Goal: Task Accomplishment & Management: Complete application form

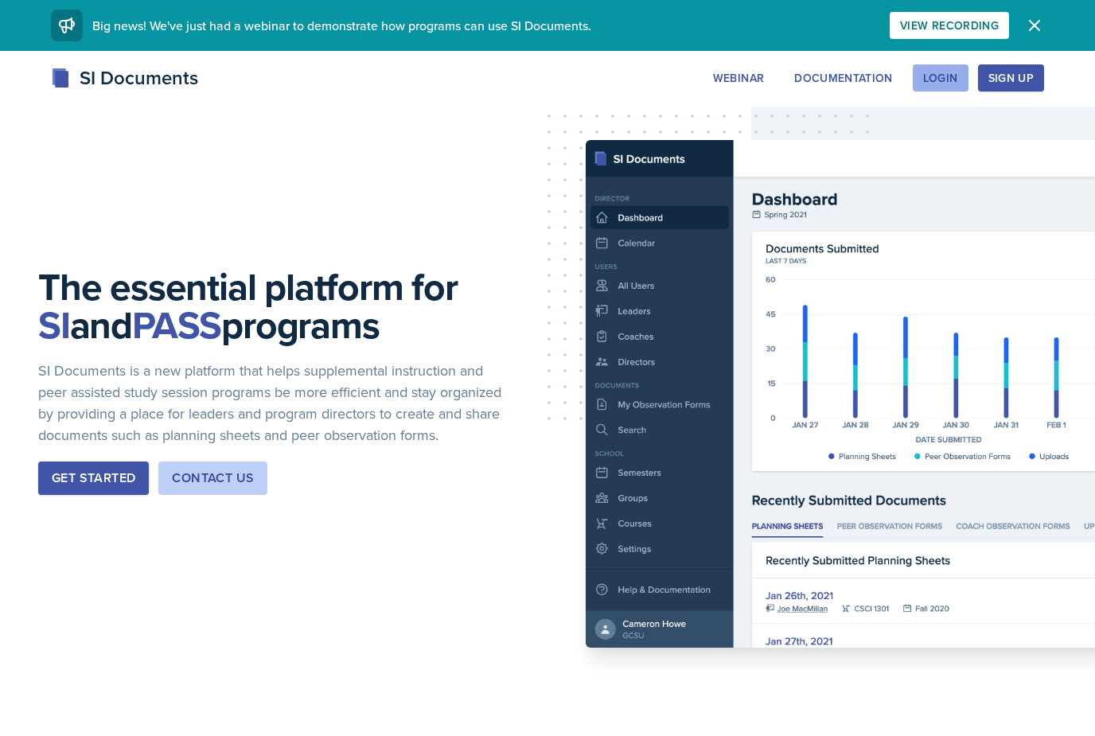
click at [925, 83] on div "Login" at bounding box center [940, 78] width 35 height 13
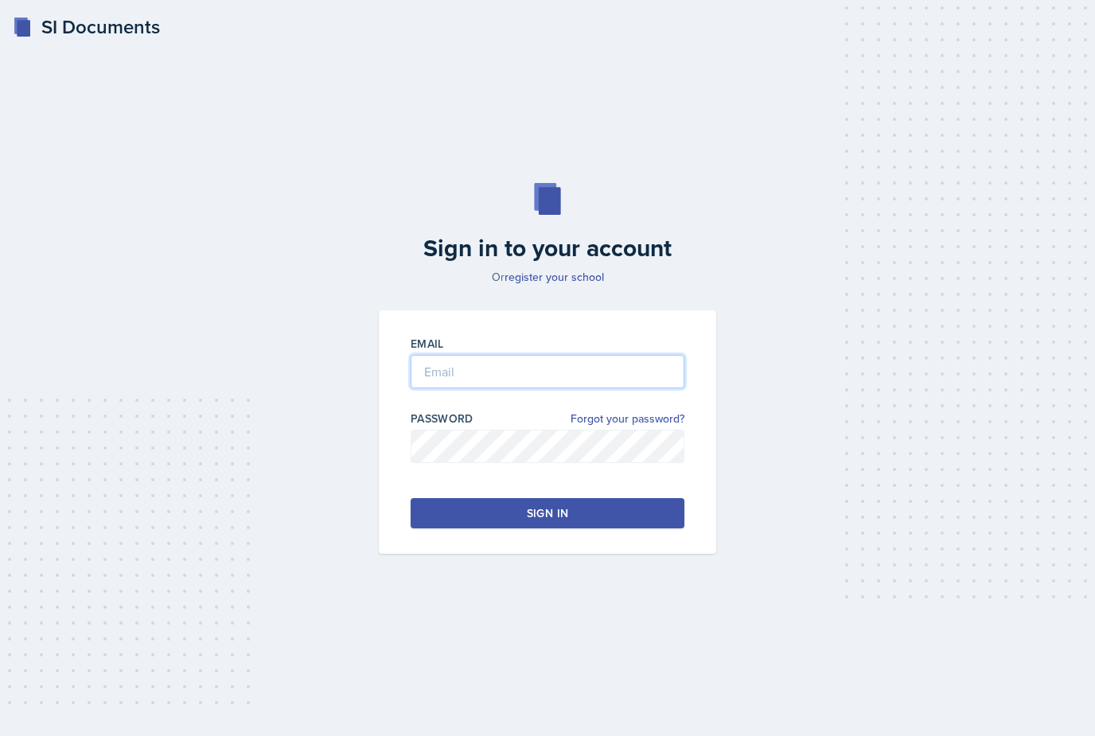
click at [598, 388] on input "email" at bounding box center [548, 371] width 274 height 33
type input "[EMAIL_ADDRESS][PERSON_NAME][DOMAIN_NAME]"
click at [543, 521] on div "Sign in" at bounding box center [547, 513] width 41 height 16
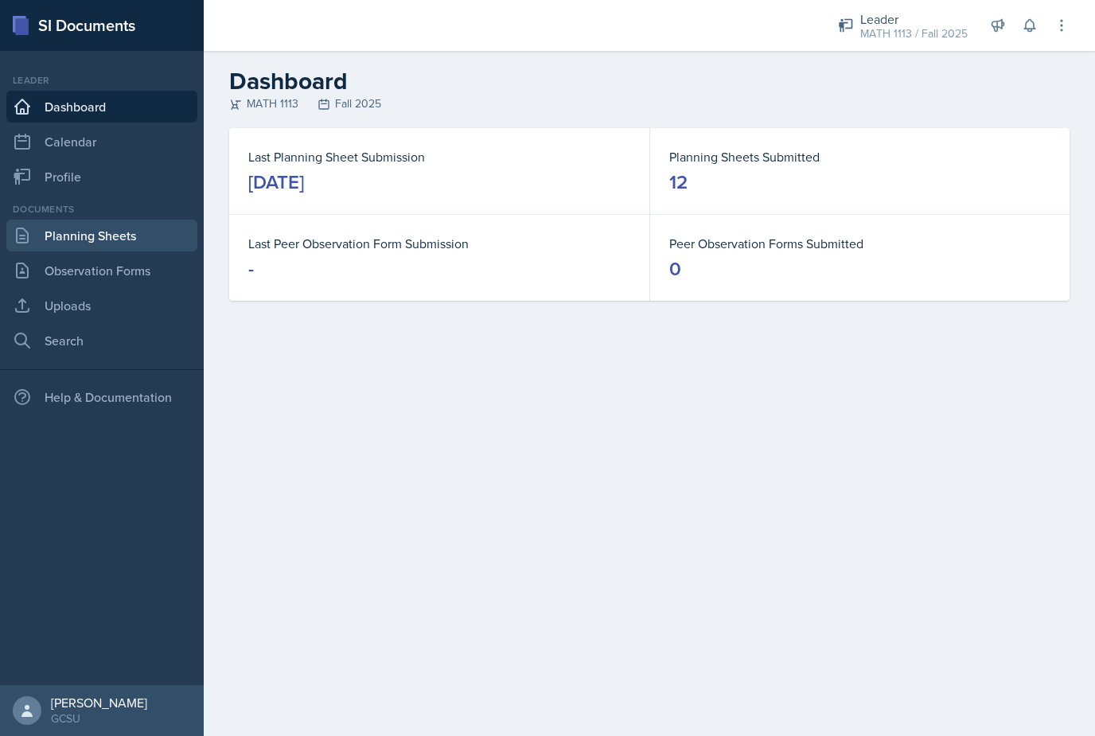
click at [69, 241] on link "Planning Sheets" at bounding box center [101, 236] width 191 height 32
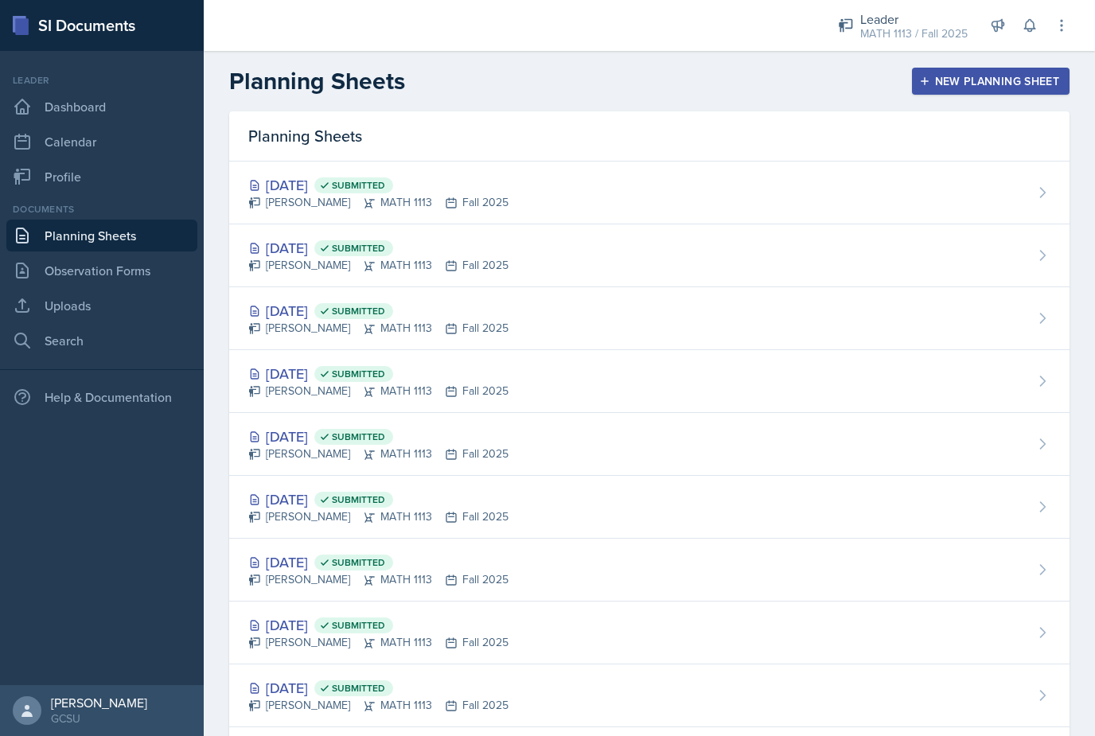
click at [1000, 89] on button "New Planning Sheet" at bounding box center [991, 81] width 158 height 27
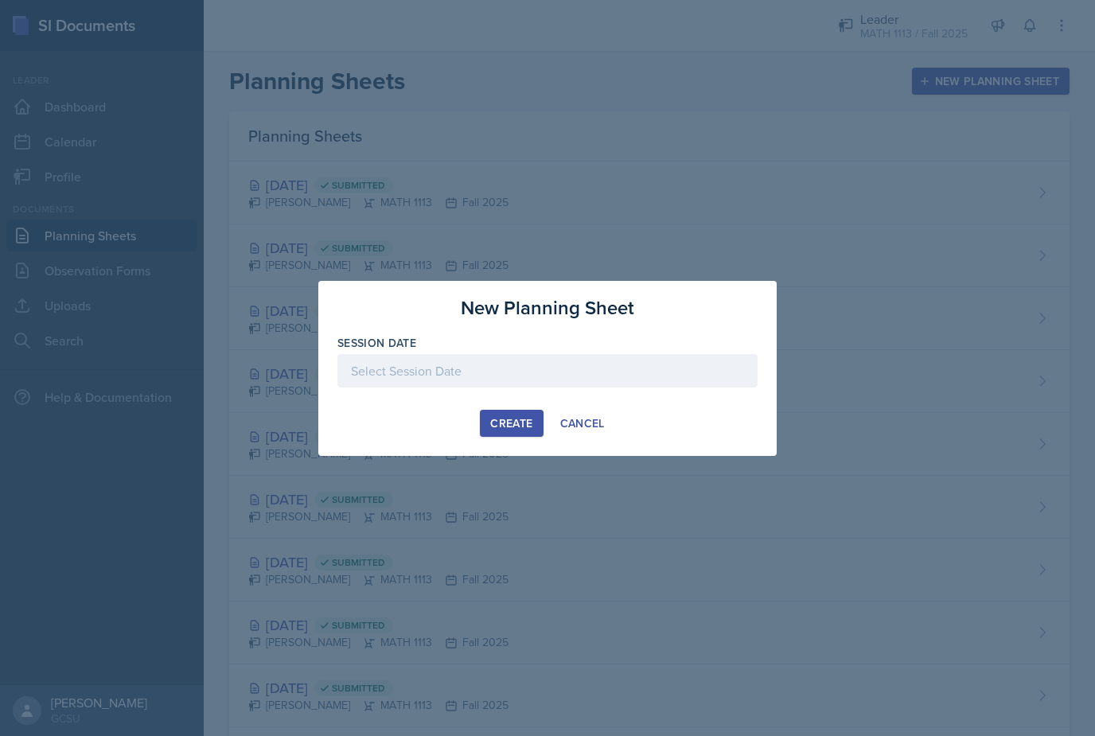
click at [652, 363] on div at bounding box center [547, 370] width 420 height 33
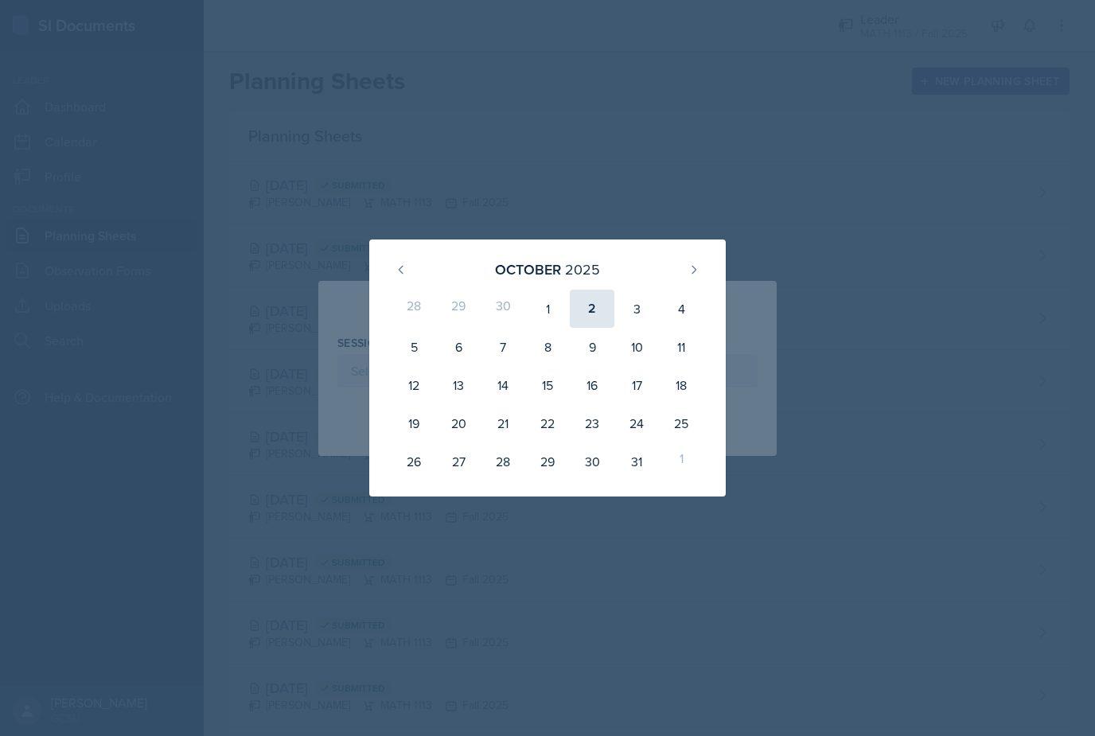
click at [585, 294] on div "2" at bounding box center [592, 309] width 45 height 38
type input "[DATE]"
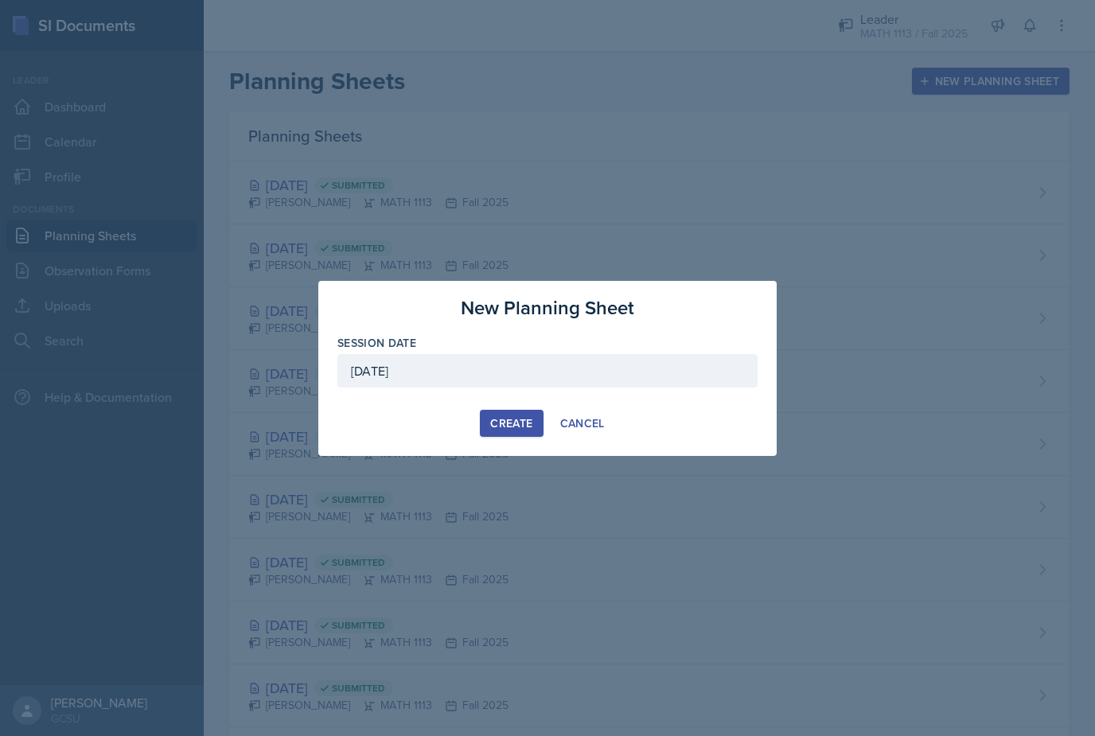
click at [496, 422] on div "Create" at bounding box center [511, 423] width 42 height 13
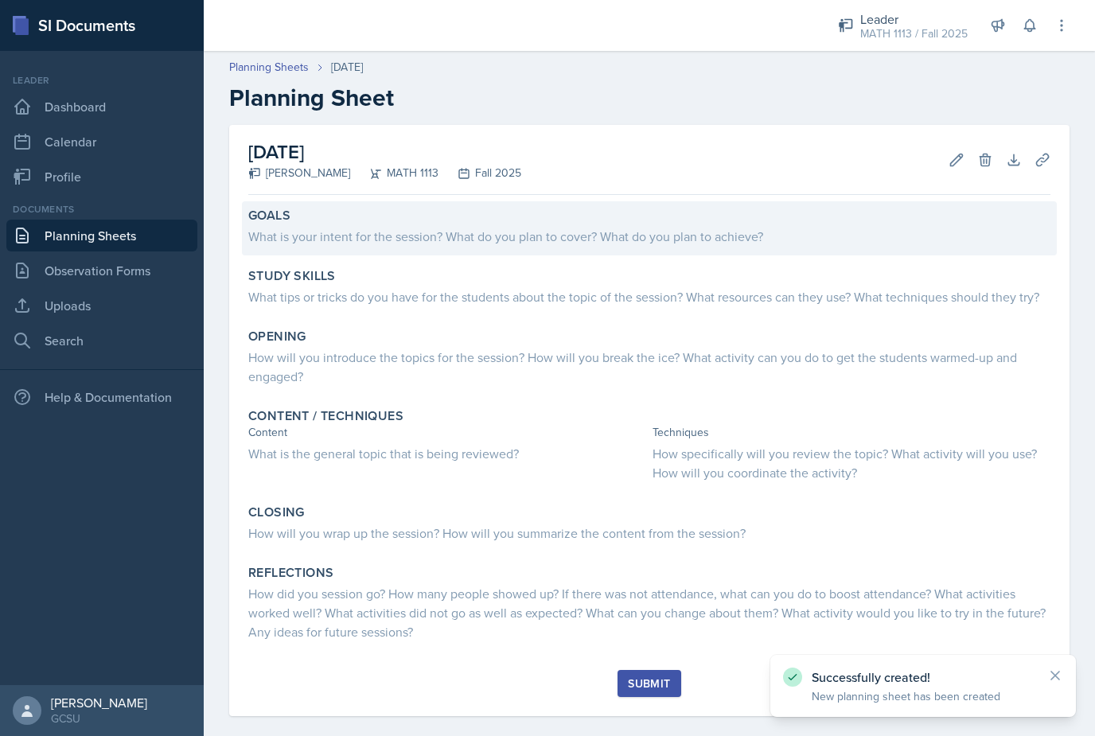
click at [539, 238] on div "What is your intent for the session? What do you plan to cover? What do you pla…" at bounding box center [649, 236] width 802 height 19
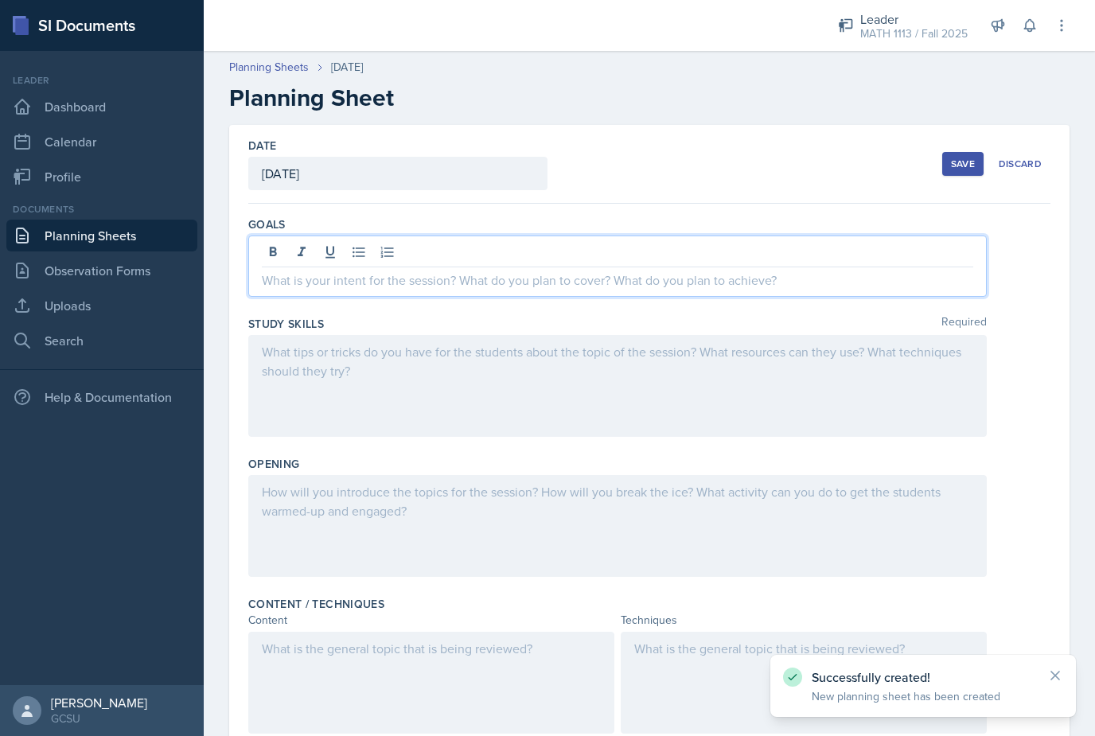
click at [536, 245] on div at bounding box center [617, 266] width 738 height 61
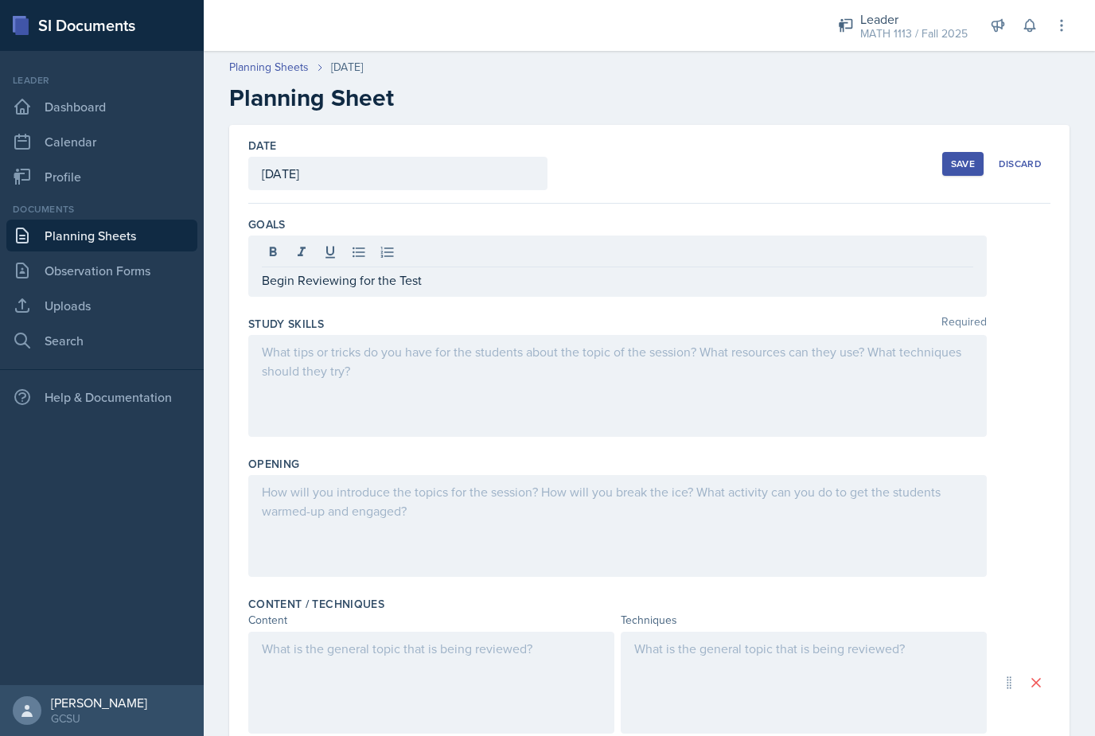
click at [505, 365] on div at bounding box center [617, 386] width 738 height 102
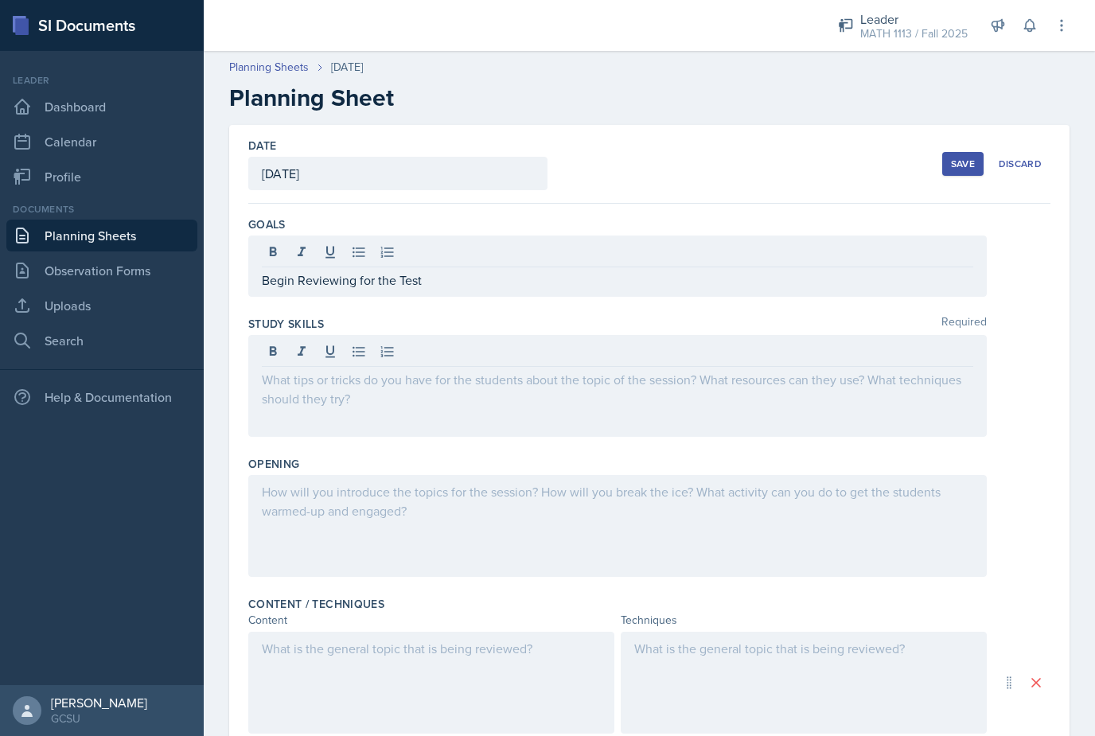
drag, startPoint x: 461, startPoint y: 365, endPoint x: 419, endPoint y: 380, distance: 44.5
click at [0, 0] on html "SI Documents Leader Dashboard Calendar Profile Documents Planning Sheets Observ…" at bounding box center [547, 368] width 1095 height 736
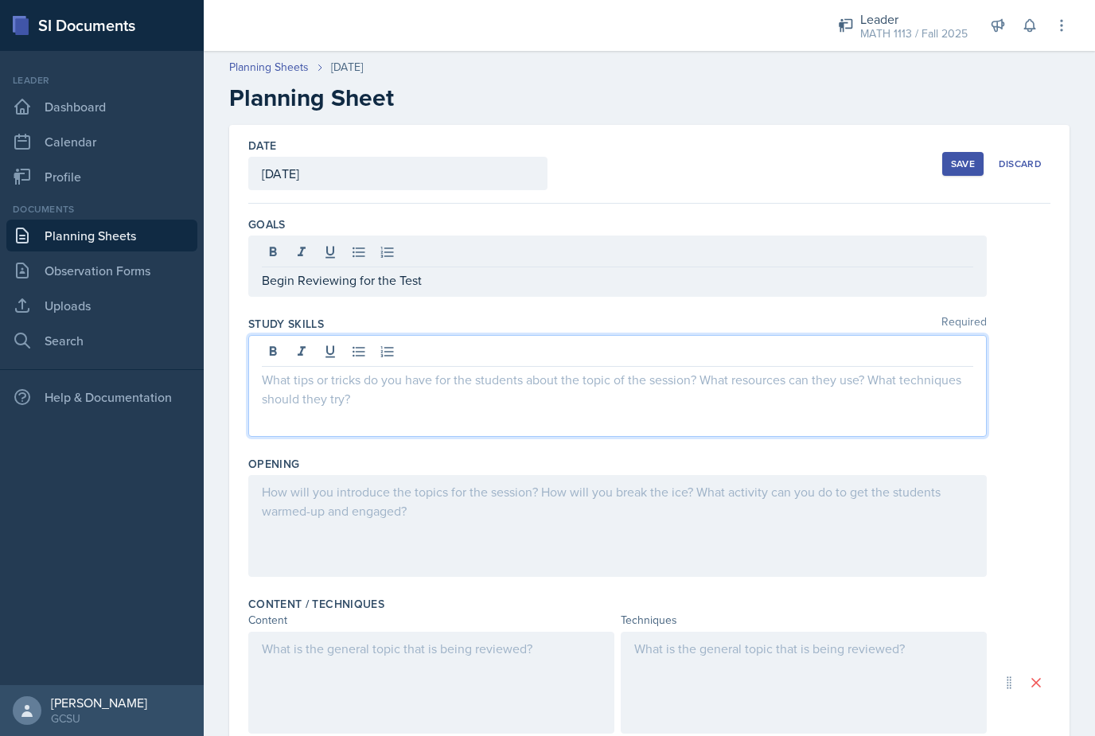
click at [968, 173] on button "Save" at bounding box center [962, 164] width 41 height 24
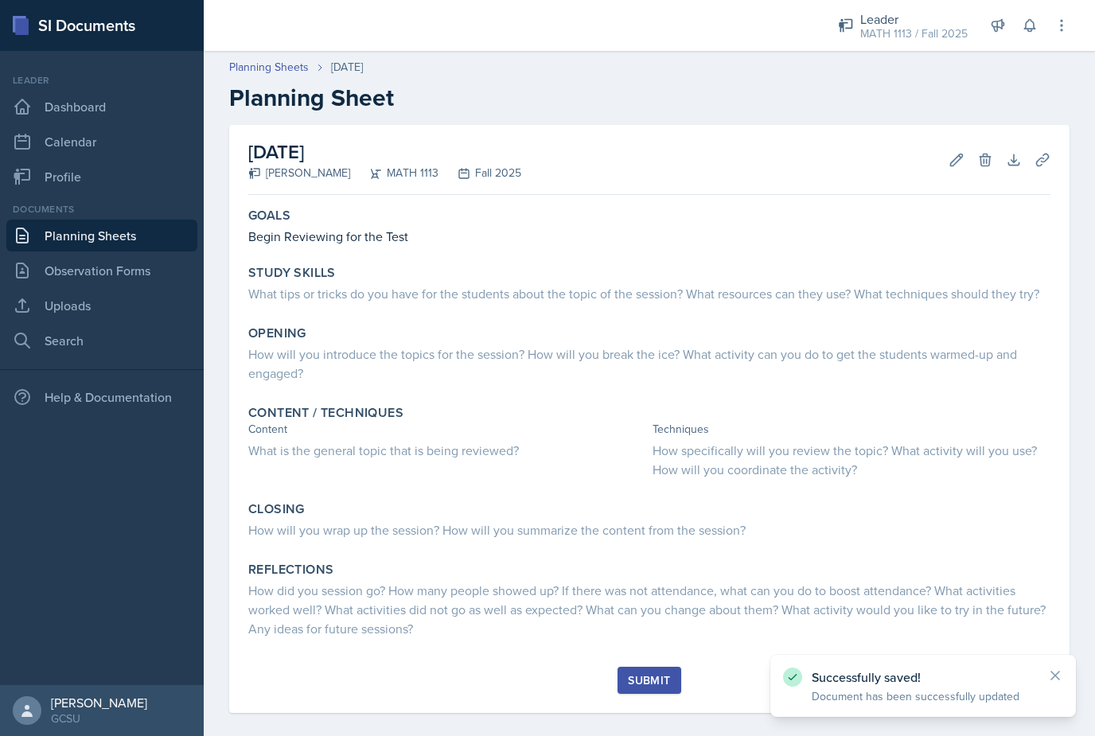
click at [155, 237] on link "Planning Sheets" at bounding box center [101, 236] width 191 height 32
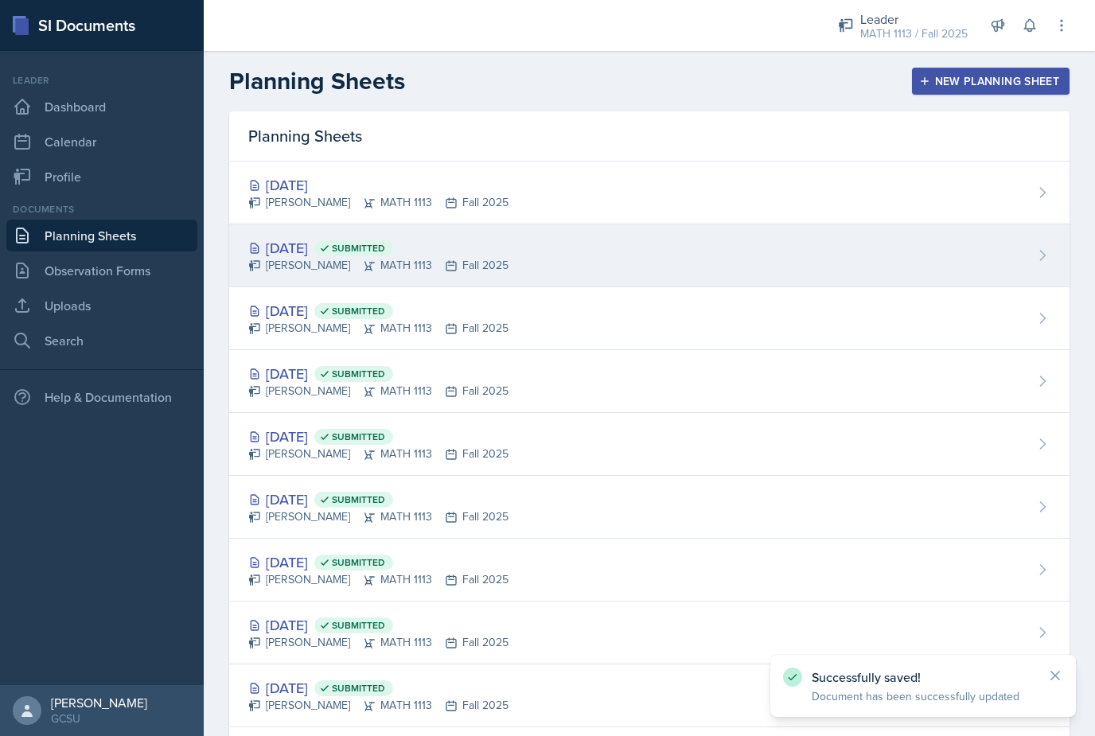
click at [445, 266] on icon at bounding box center [451, 265] width 13 height 13
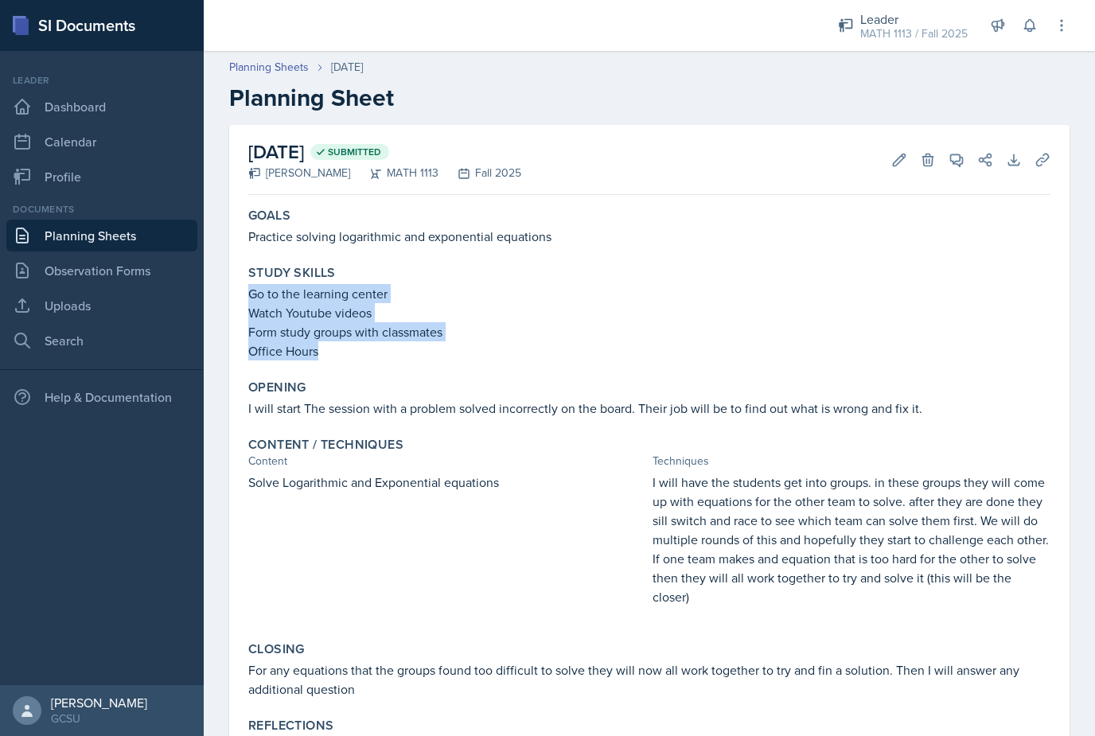
drag, startPoint x: 360, startPoint y: 352, endPoint x: 250, endPoint y: 282, distance: 130.7
click at [250, 296] on div "Go to the learning center Watch Youtube videos Form study groups with classmate…" at bounding box center [649, 322] width 802 height 76
copy div "Go to the learning center Watch Youtube videos Form study groups with classmate…"
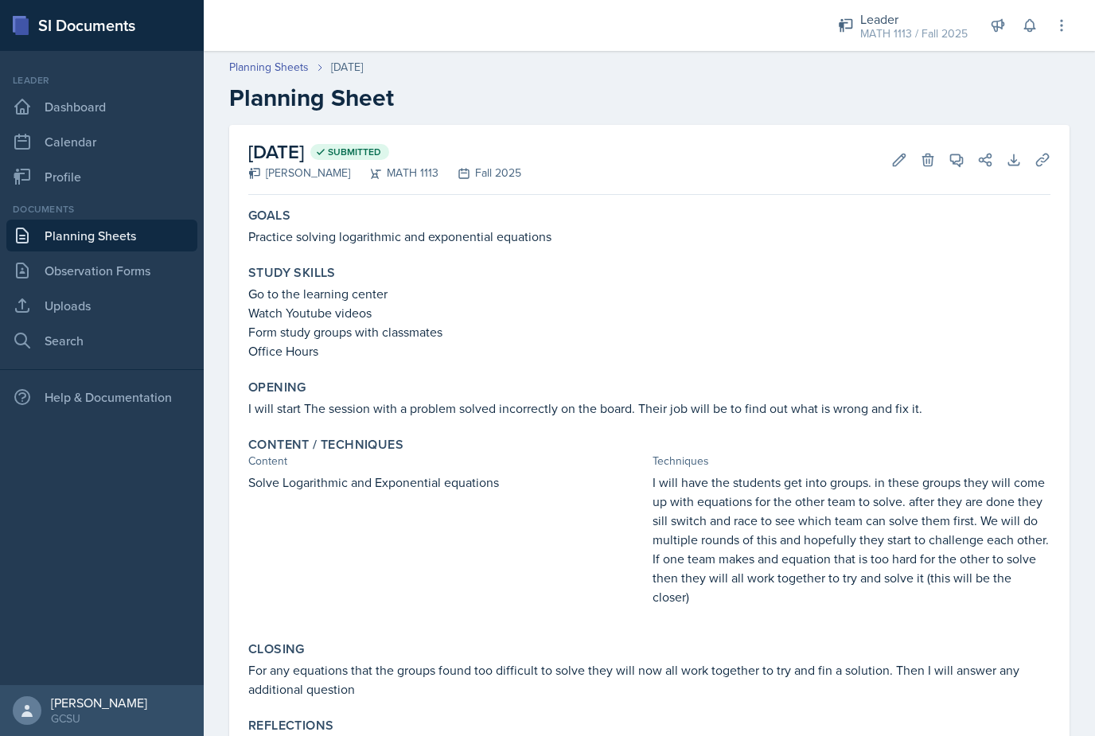
click at [158, 228] on link "Planning Sheets" at bounding box center [101, 236] width 191 height 32
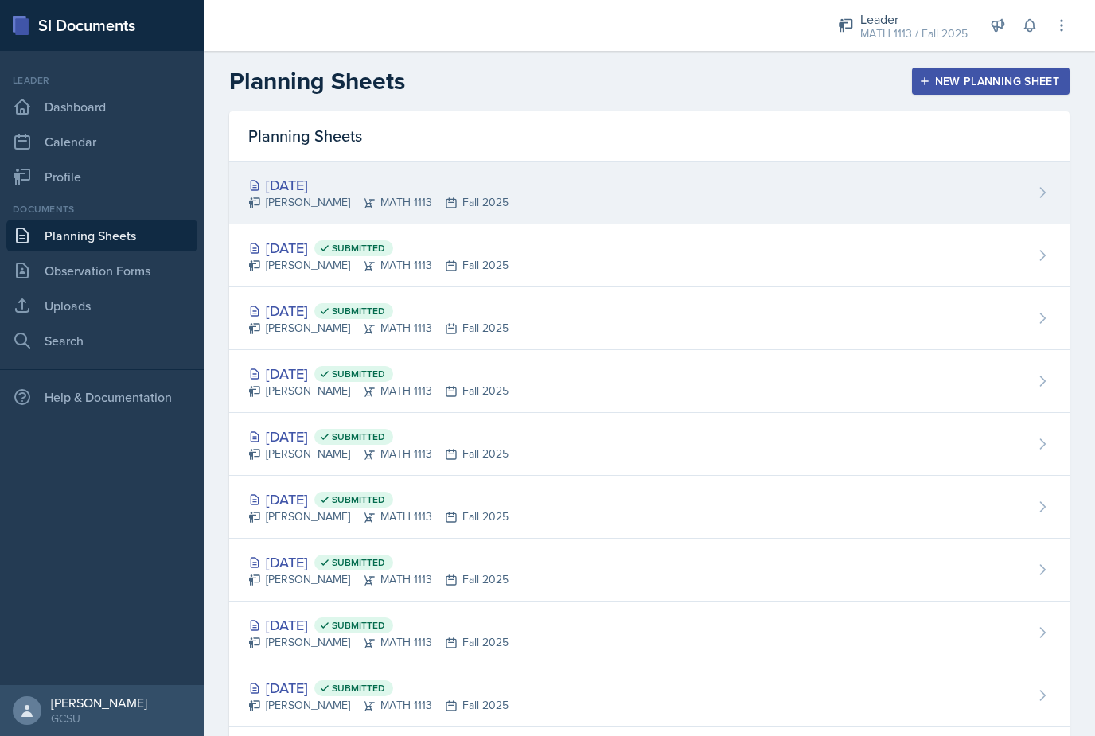
click at [364, 204] on div "[PERSON_NAME] MATH 1113 Fall 2025" at bounding box center [378, 202] width 260 height 17
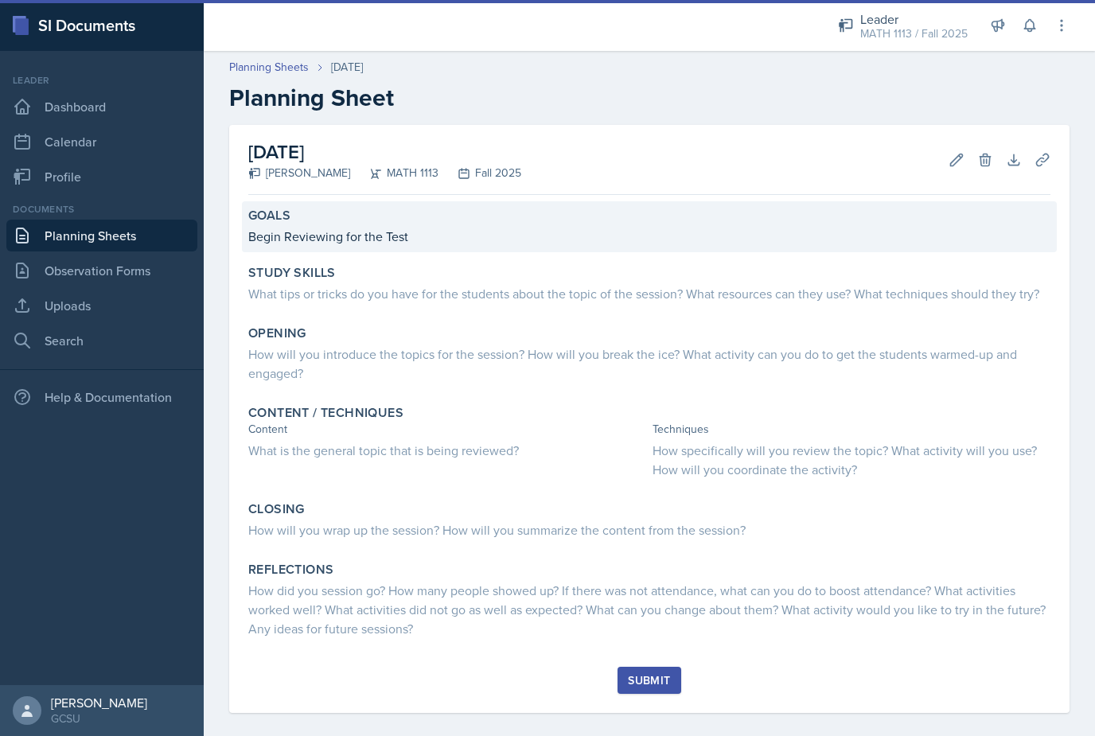
click at [418, 241] on p "Begin Reviewing for the Test" at bounding box center [649, 236] width 802 height 19
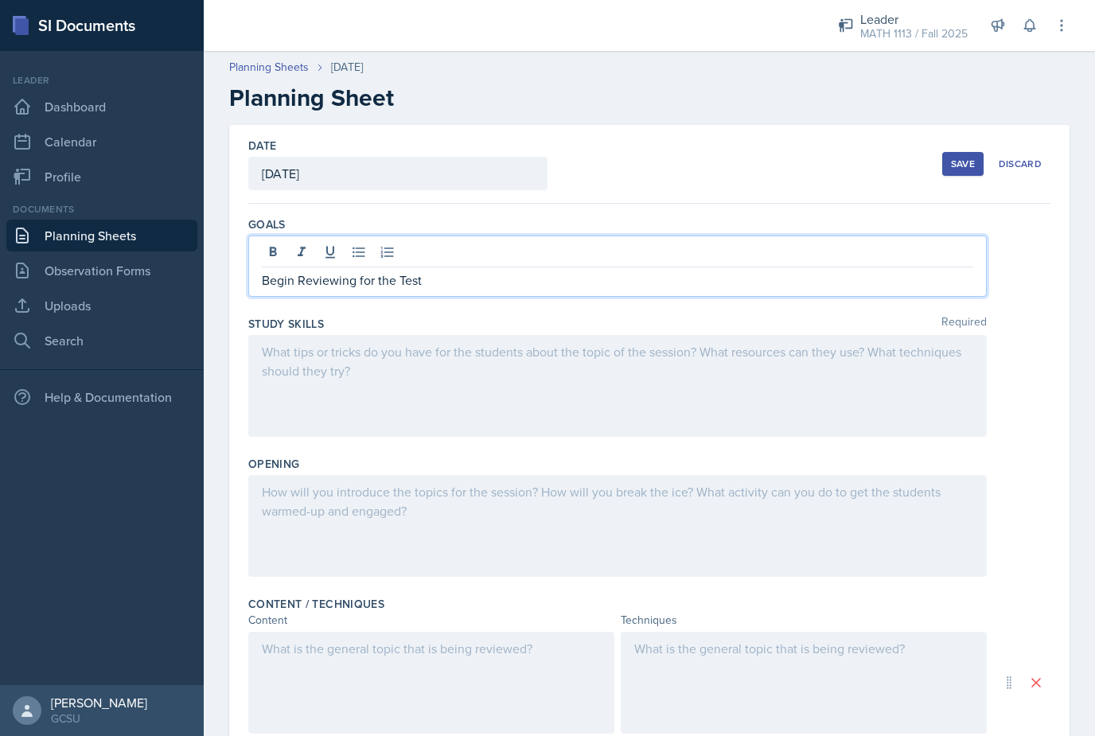
drag, startPoint x: 395, startPoint y: 250, endPoint x: 372, endPoint y: 257, distance: 24.2
click at [372, 257] on div "Begin Reviewing for the Test" at bounding box center [617, 266] width 738 height 61
click at [390, 328] on div "Study Skills Required" at bounding box center [649, 324] width 802 height 16
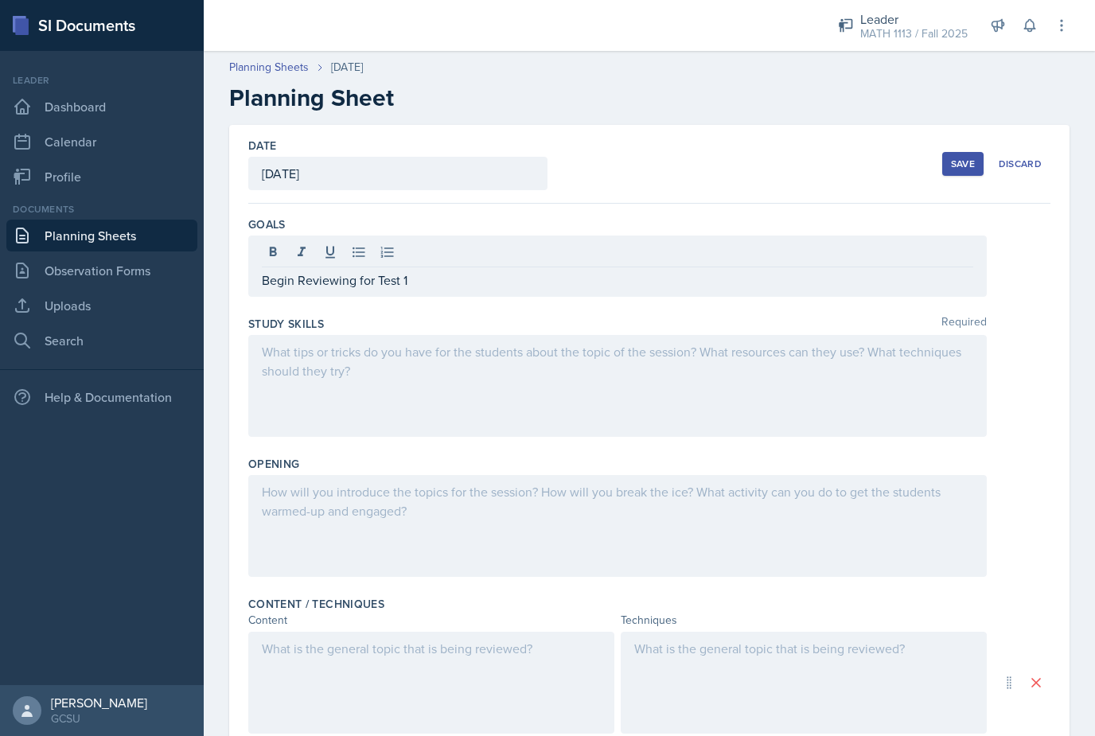
click at [380, 364] on div at bounding box center [617, 386] width 738 height 102
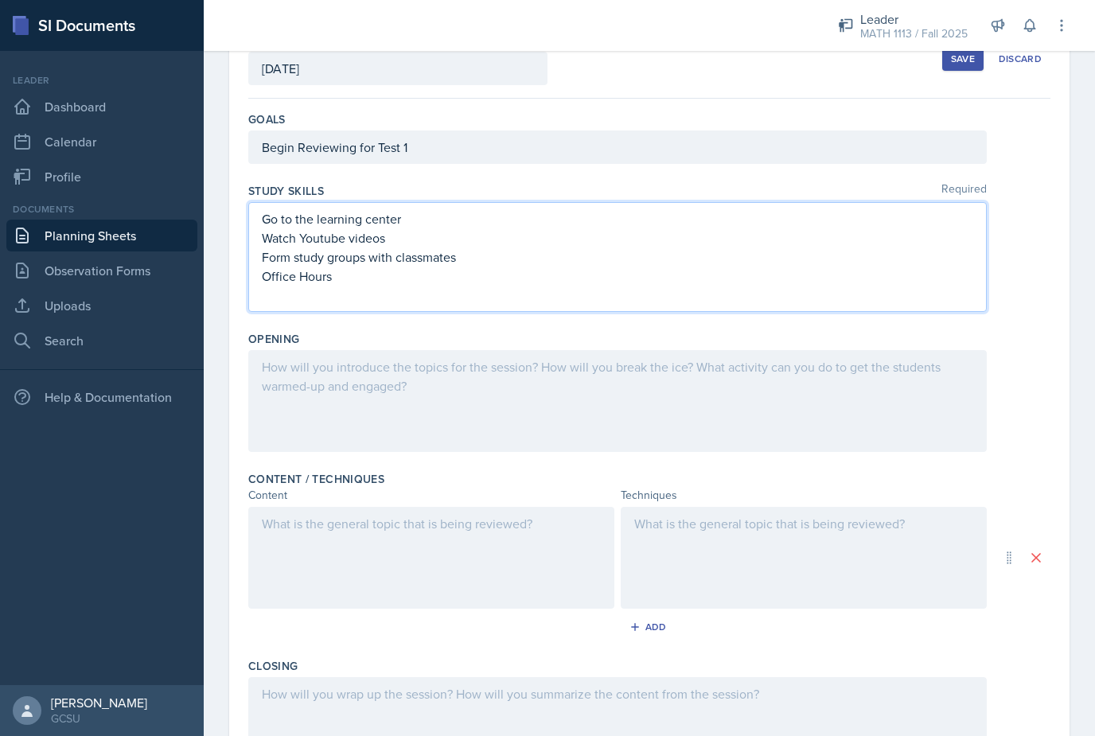
scroll to position [112, 0]
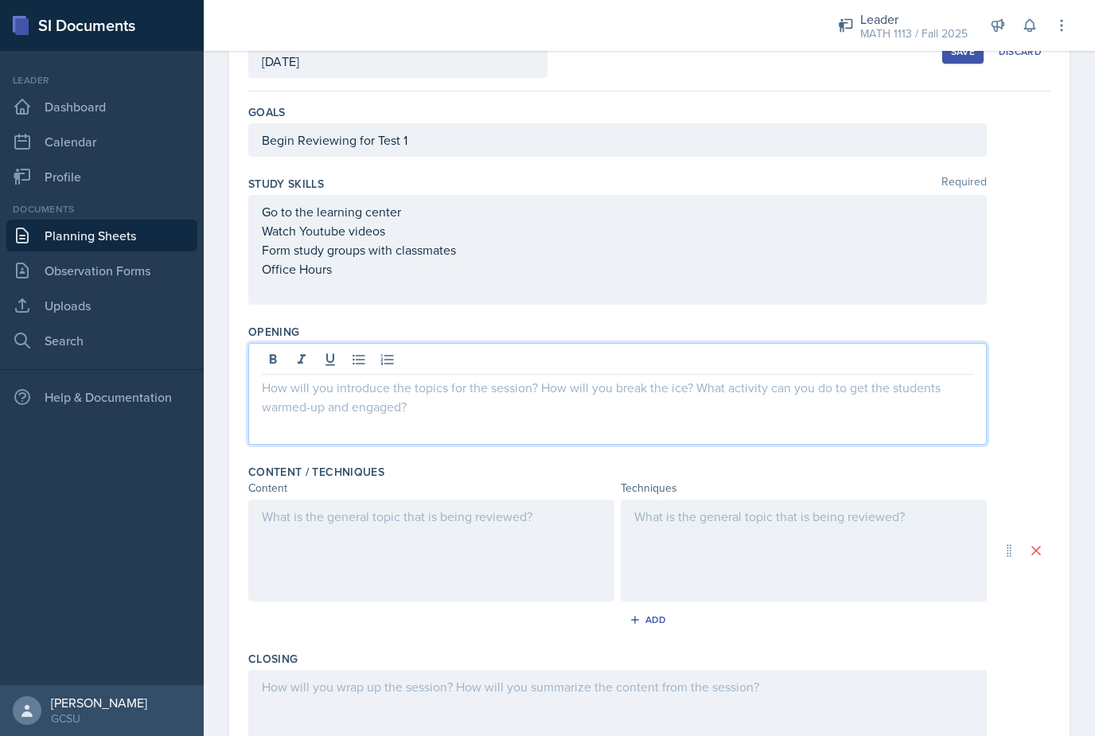
click at [660, 360] on div at bounding box center [617, 394] width 738 height 102
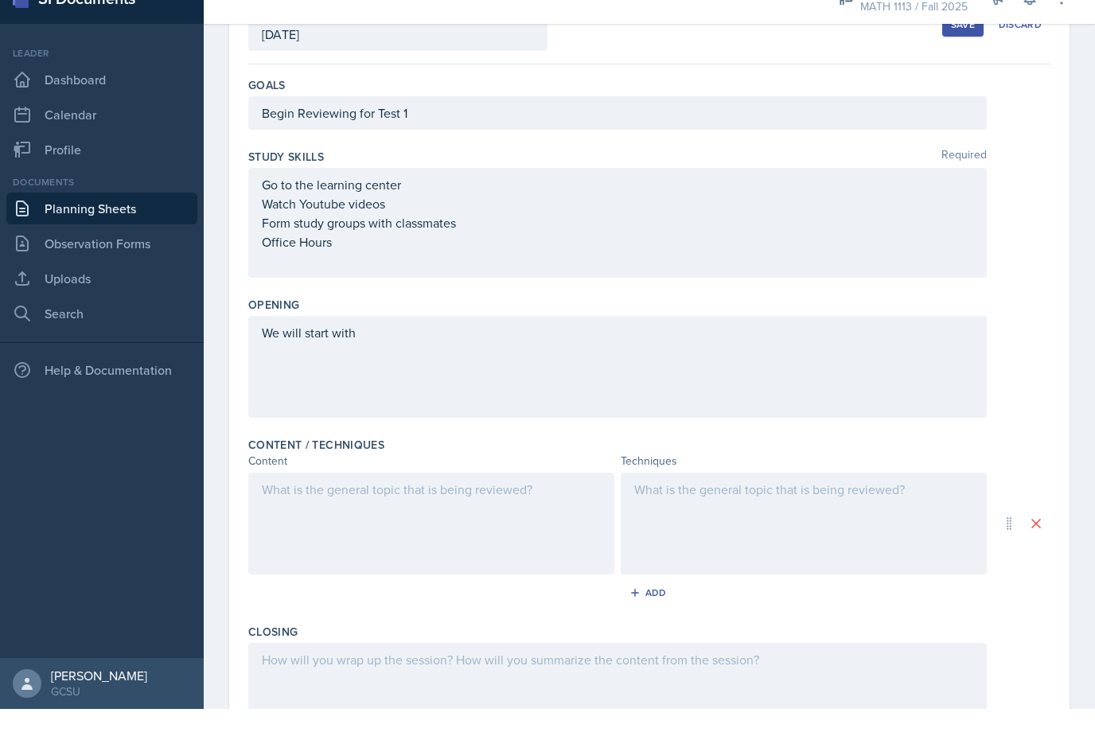
scroll to position [27, 0]
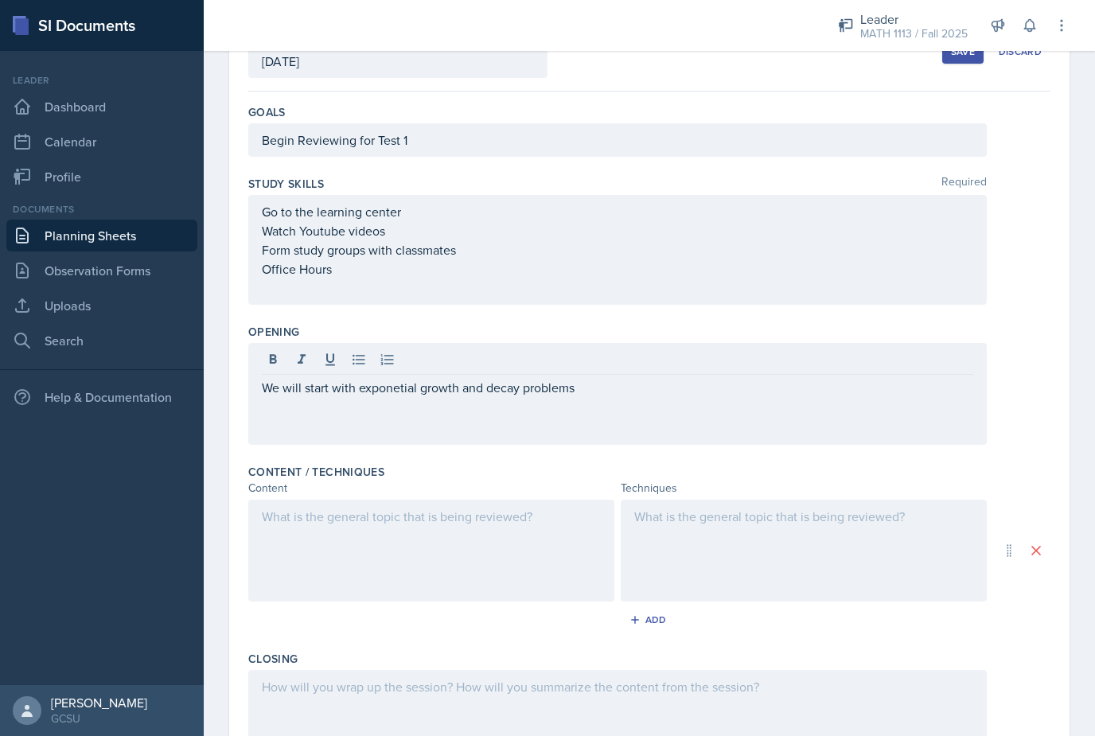
click at [419, 379] on div "We will start with exponetial growth and decay problems" at bounding box center [617, 394] width 738 height 102
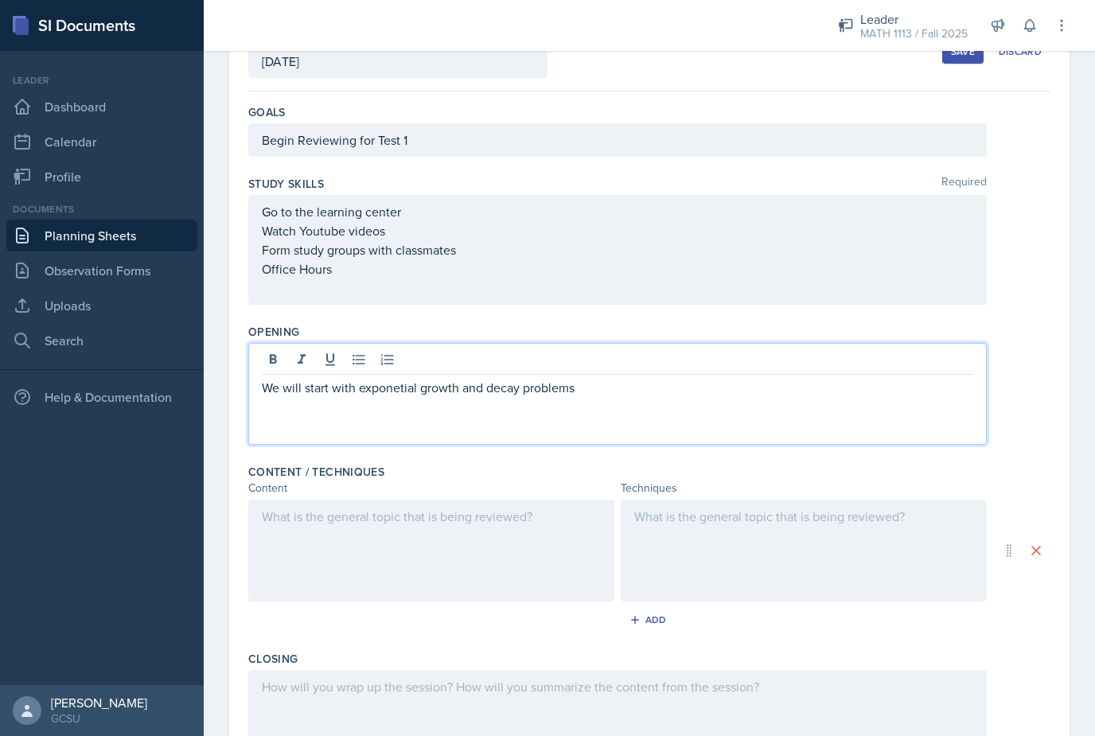
click at [401, 378] on p "We will start with exponetial growth and decay problems" at bounding box center [617, 387] width 711 height 19
click at [606, 376] on div "We will start with exponential growth and decay problems" at bounding box center [617, 394] width 738 height 102
click at [589, 378] on p "We will start with exponential growth and decay problems" at bounding box center [617, 387] width 711 height 19
click at [668, 378] on p "We will start with exponential growth and decay problems because they re still …" at bounding box center [617, 387] width 711 height 19
click at [665, 378] on p "We will start with exponential growth and decay problems because they re still …" at bounding box center [617, 387] width 711 height 19
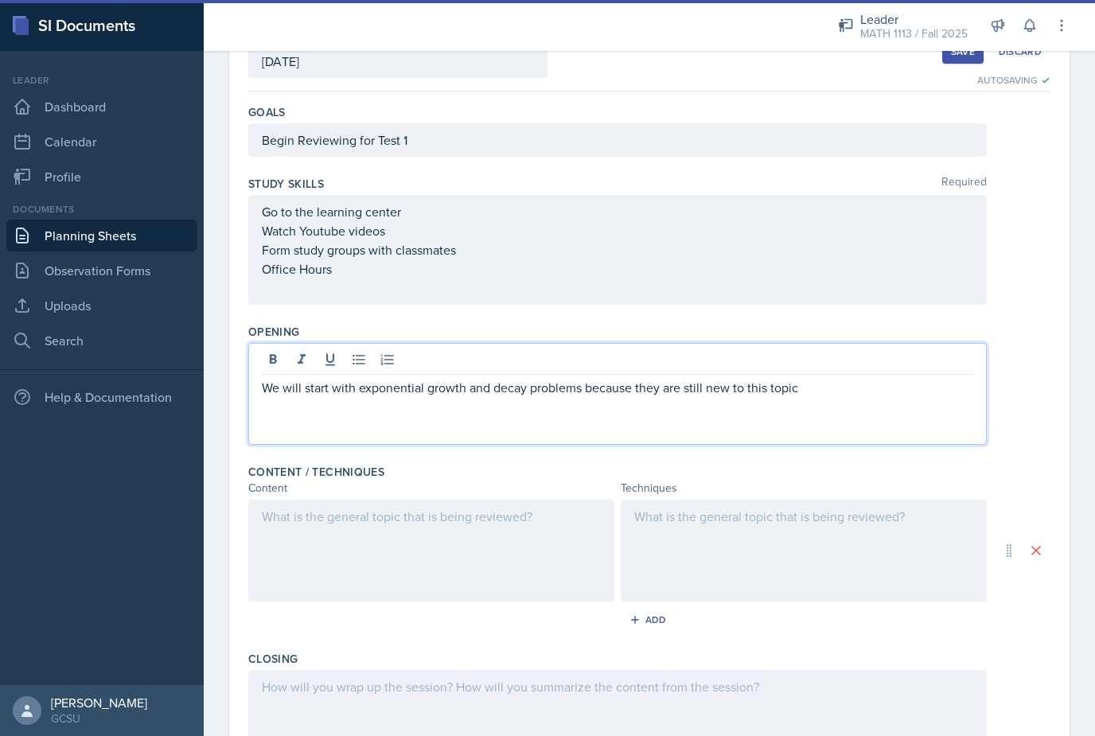
click at [356, 378] on p "We will start with exponential growth and decay problems because they are still…" at bounding box center [617, 387] width 711 height 19
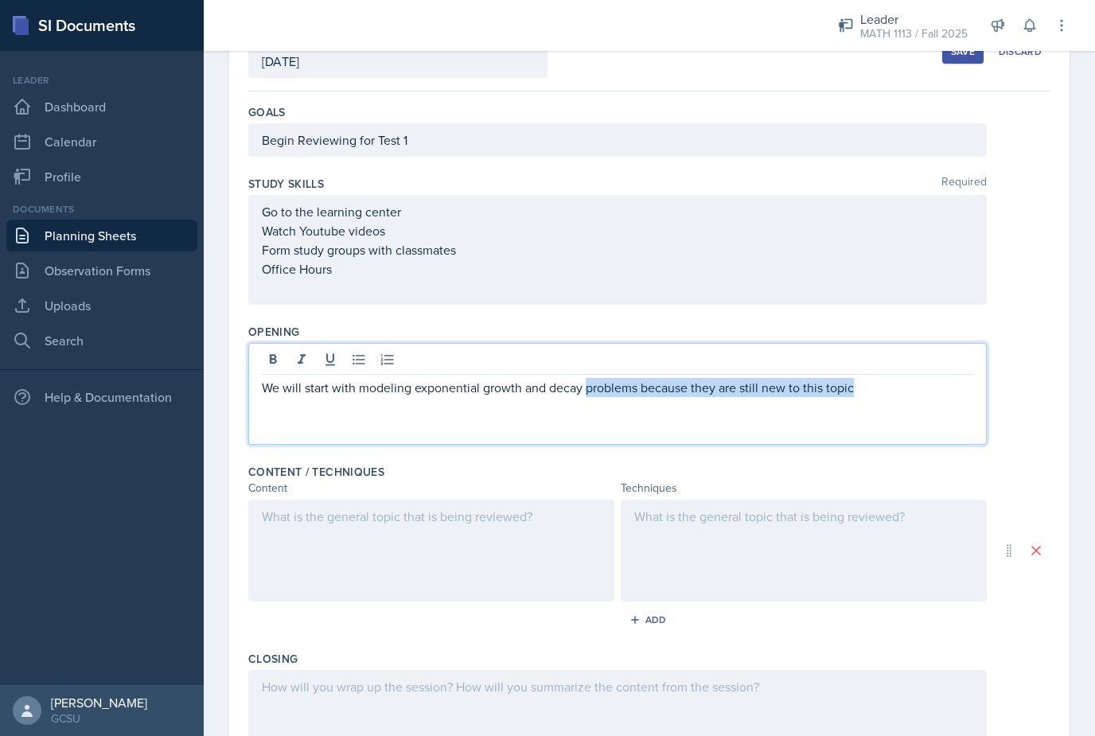
drag, startPoint x: 586, startPoint y: 362, endPoint x: 852, endPoint y: 346, distance: 267.0
click at [852, 346] on div "We will start with modeling exponential growth and decay problems because they …" at bounding box center [617, 394] width 738 height 102
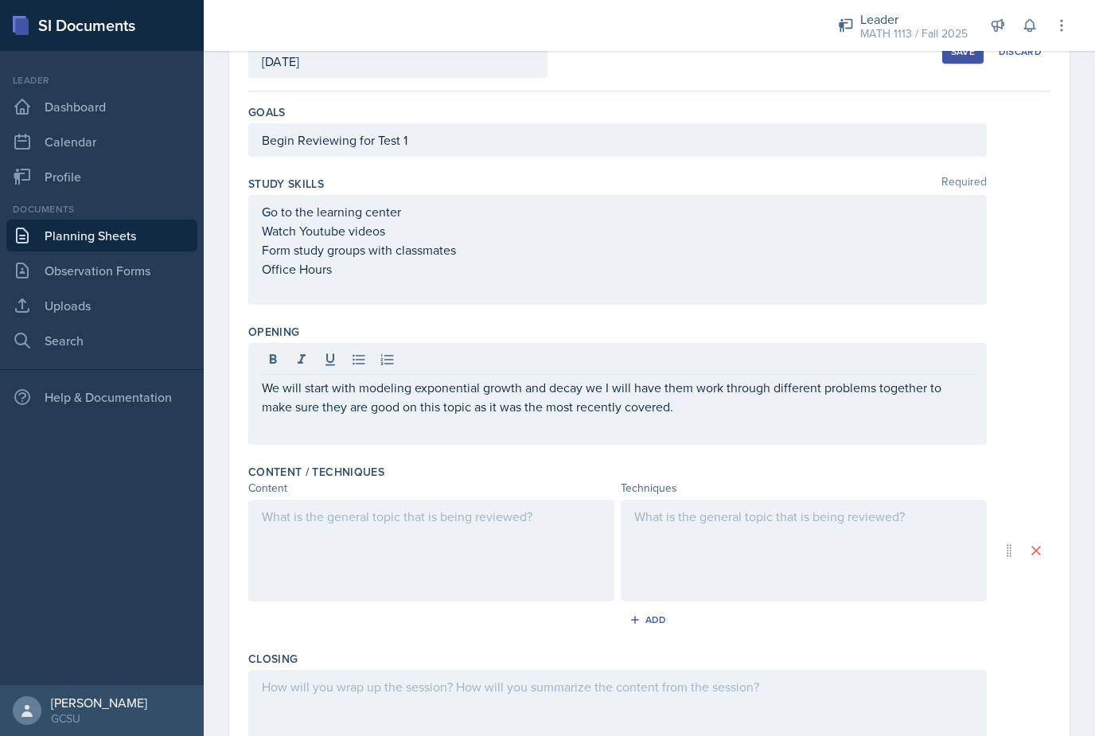
click at [532, 500] on div at bounding box center [431, 551] width 366 height 102
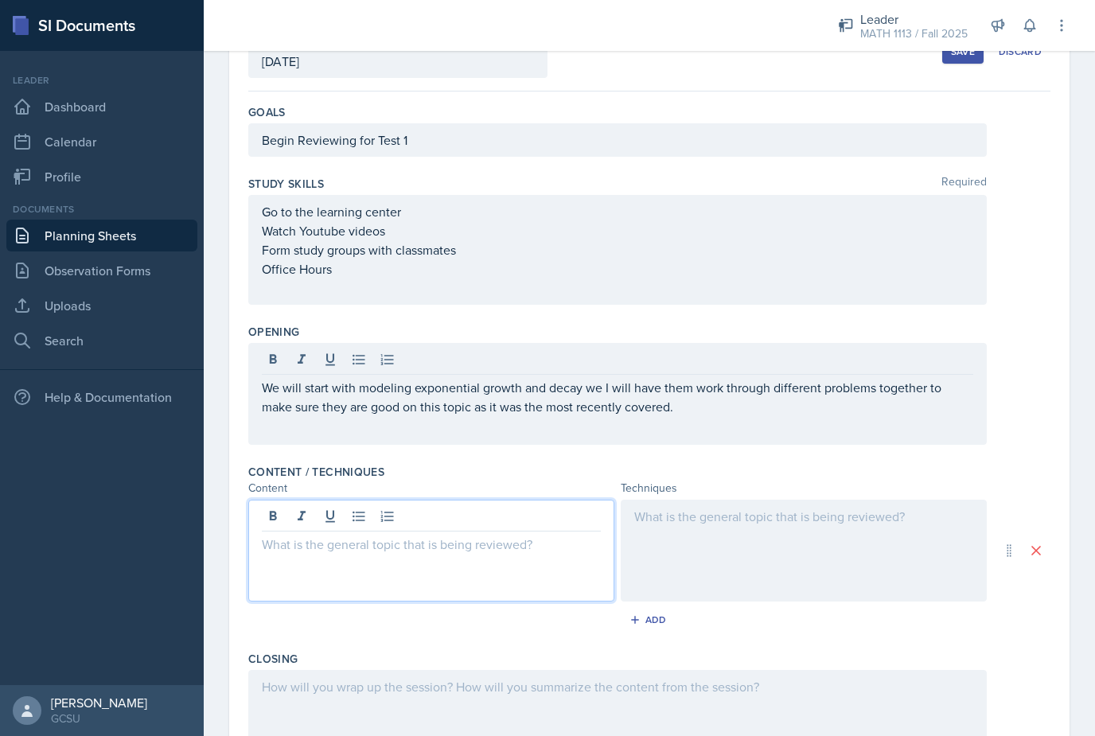
click at [504, 535] on p at bounding box center [431, 544] width 339 height 19
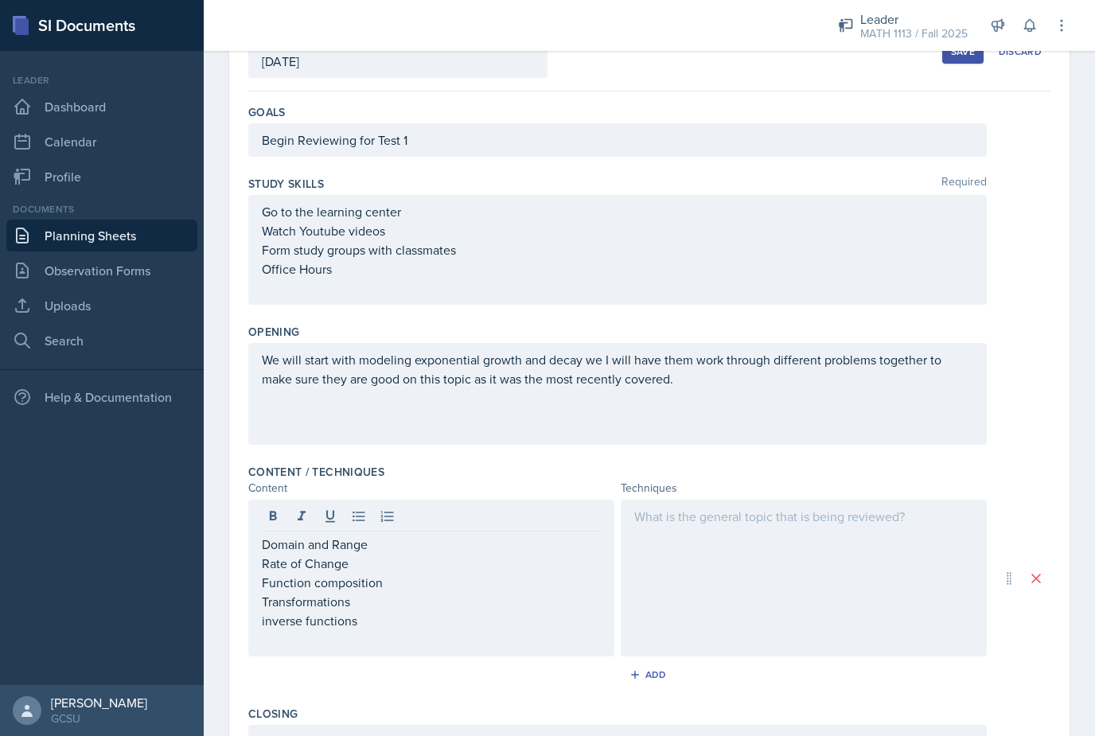
scroll to position [51, 0]
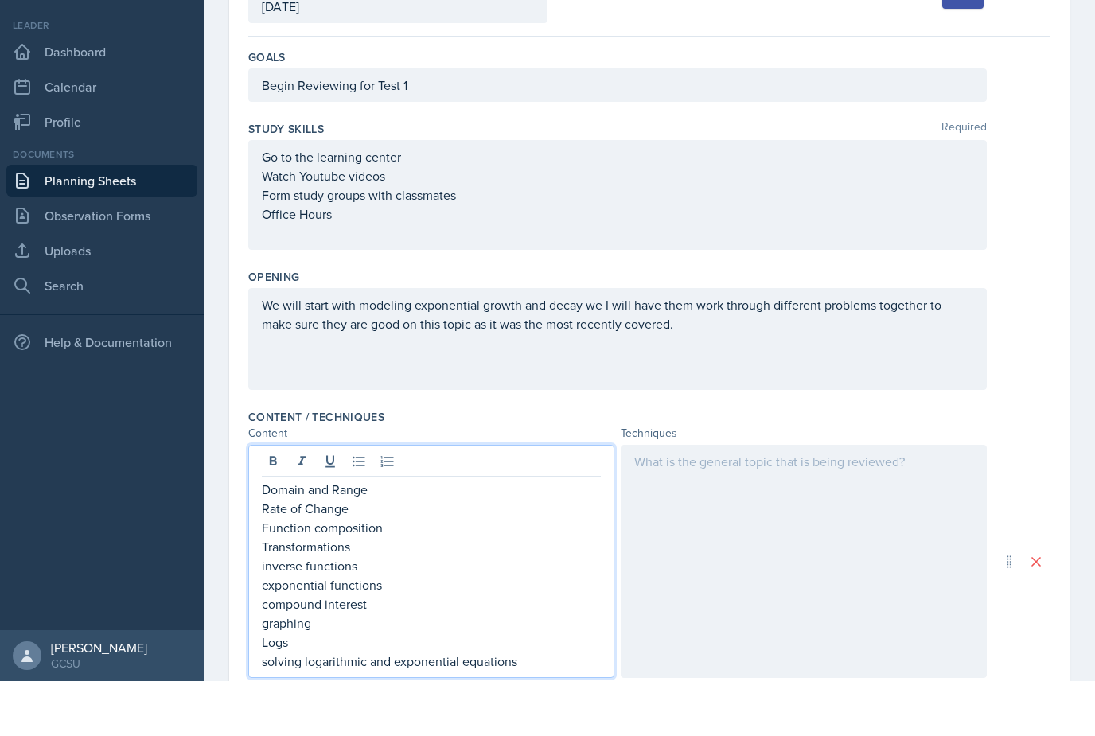
click at [302, 687] on p "Logs" at bounding box center [431, 696] width 339 height 19
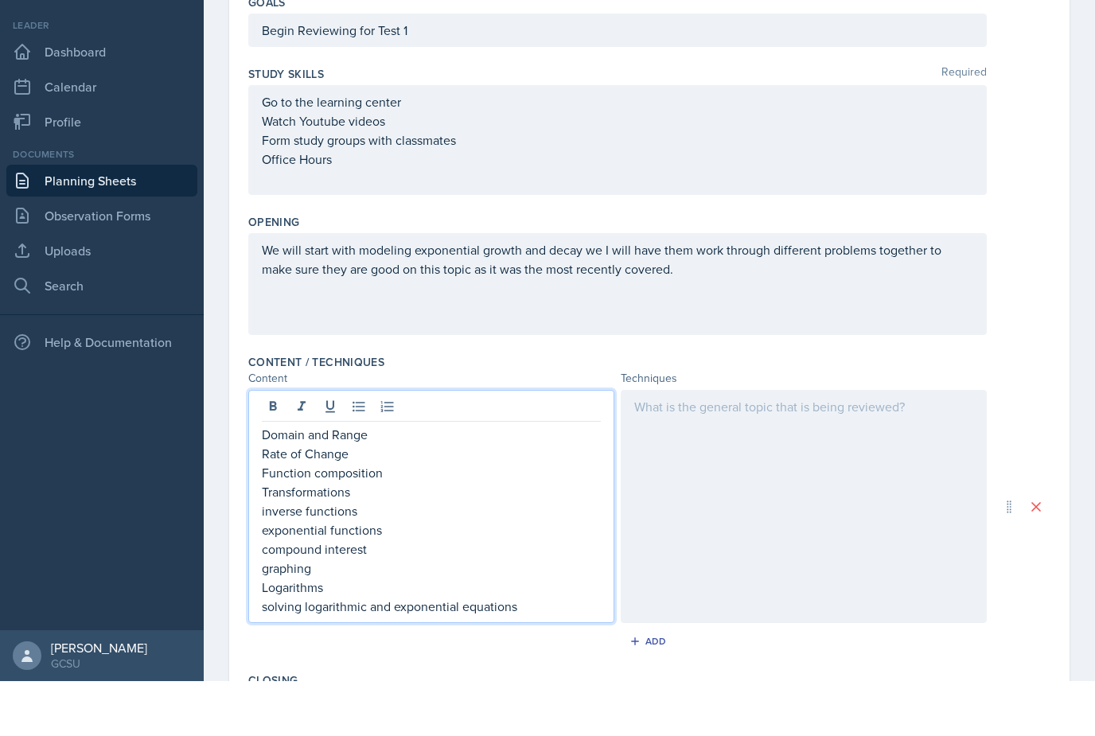
scroll to position [181, 0]
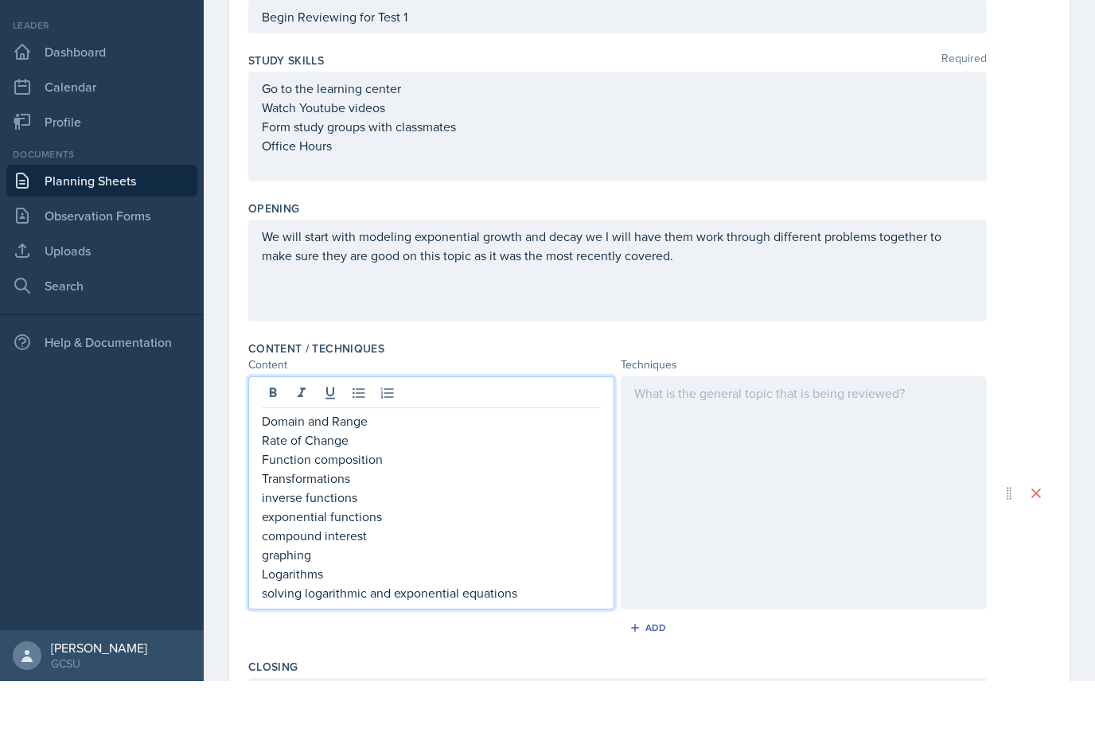
click at [541, 638] on p "solving logarithmic and exponential equations" at bounding box center [431, 647] width 339 height 19
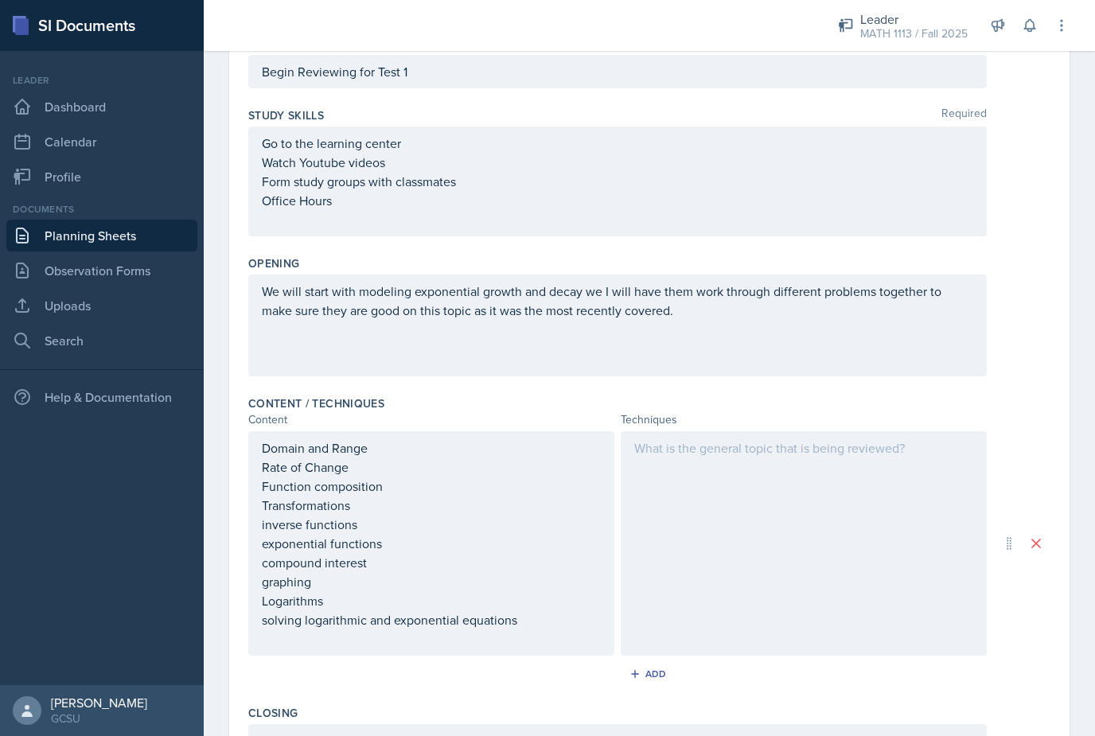
scroll to position [51, 0]
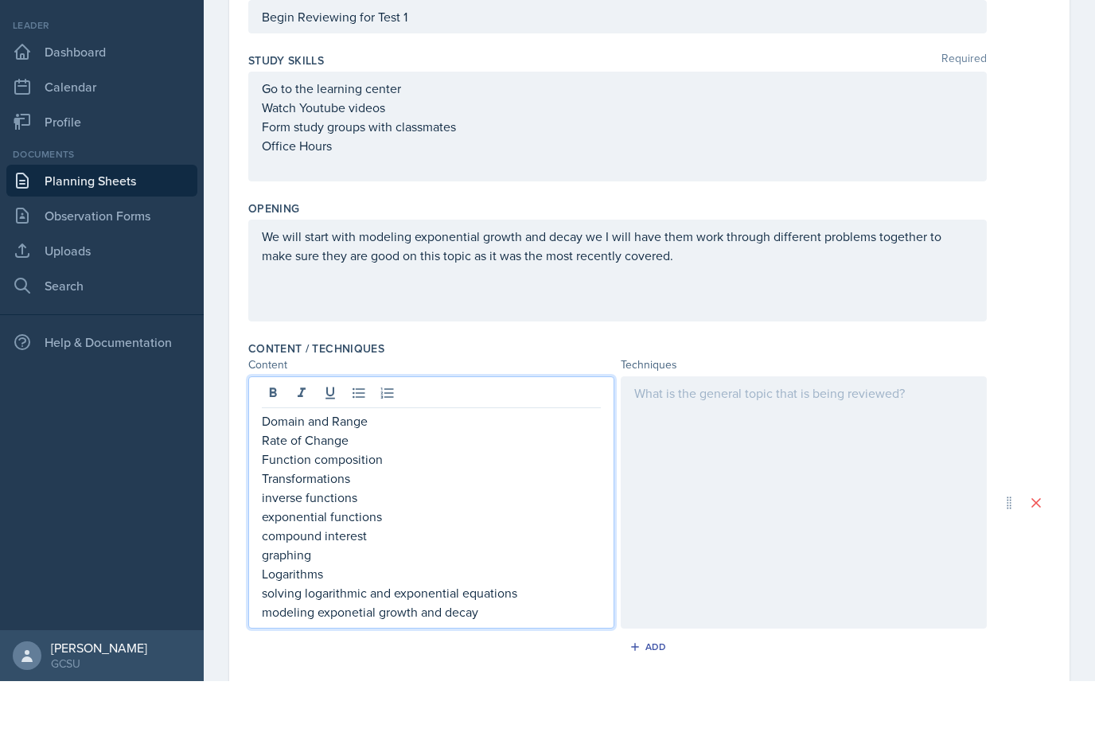
click at [349, 657] on p "modeling exponetial growth and decay" at bounding box center [431, 666] width 339 height 19
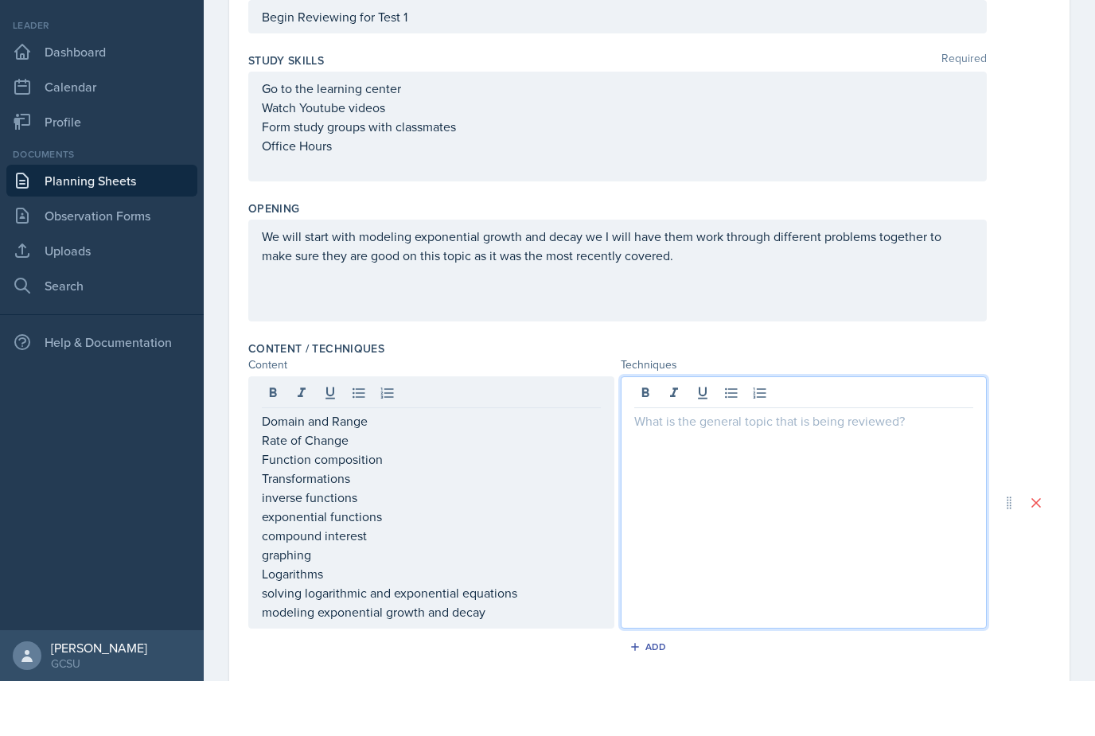
click at [782, 431] on div at bounding box center [804, 557] width 366 height 252
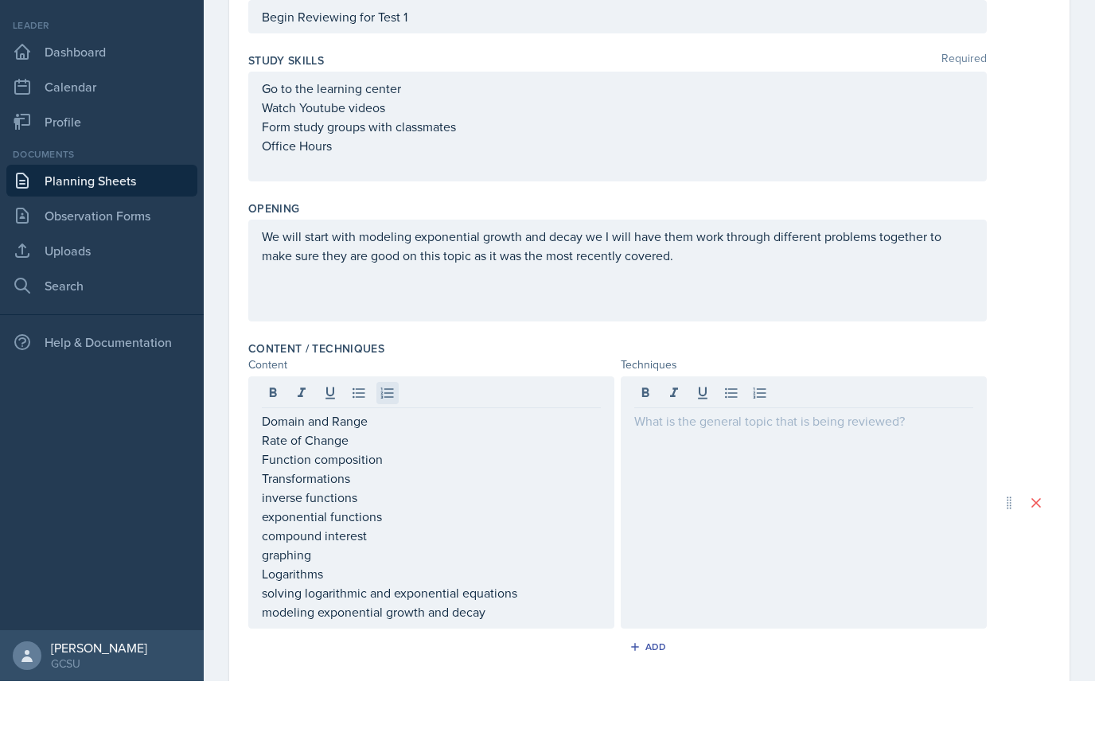
click at [379, 437] on button at bounding box center [387, 448] width 22 height 22
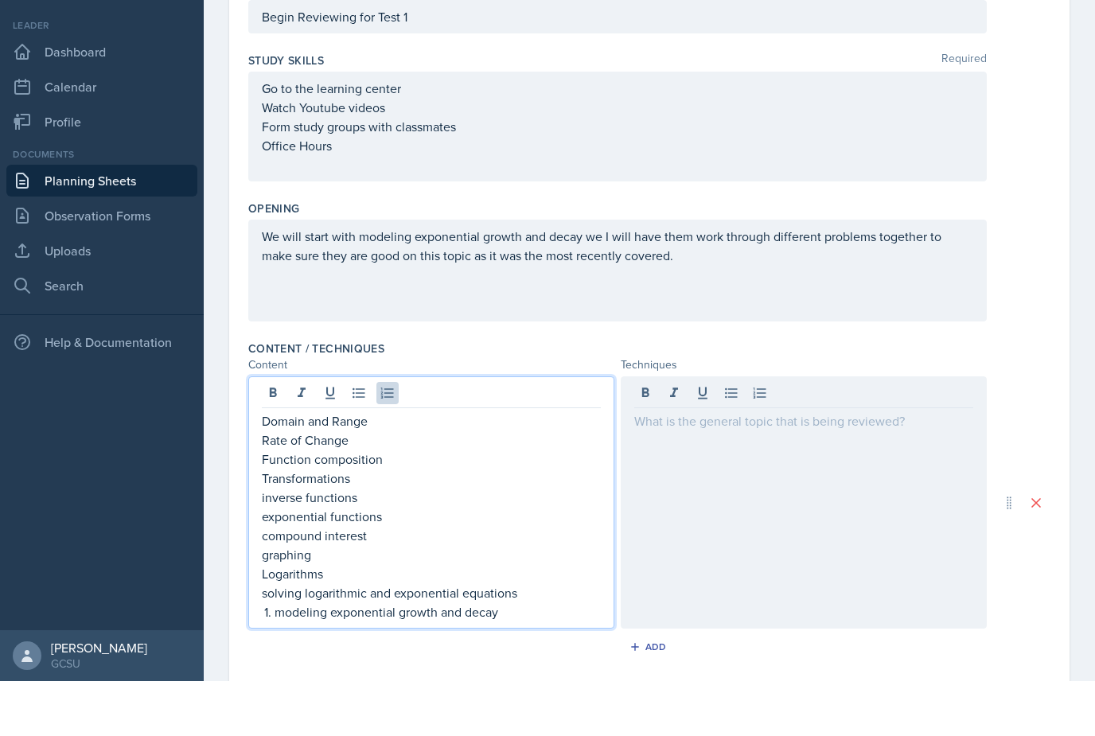
click at [270, 559] on div "Domain and Range Rate of Change Function composition Transformations inverse fu…" at bounding box center [431, 571] width 339 height 210
click at [271, 560] on div "Domain and Range Rate of Change Function composition Transformations inverse fu…" at bounding box center [431, 571] width 339 height 210
click at [397, 466] on p "Domain and Range" at bounding box center [431, 475] width 339 height 19
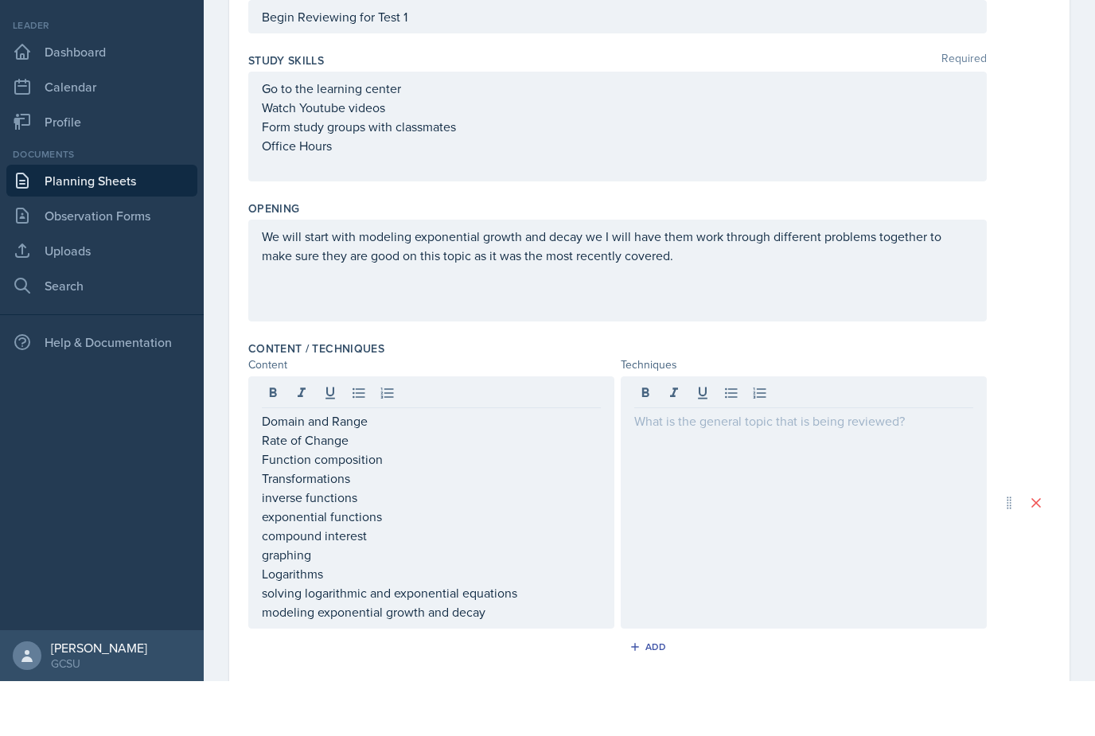
click at [656, 431] on div at bounding box center [804, 557] width 366 height 252
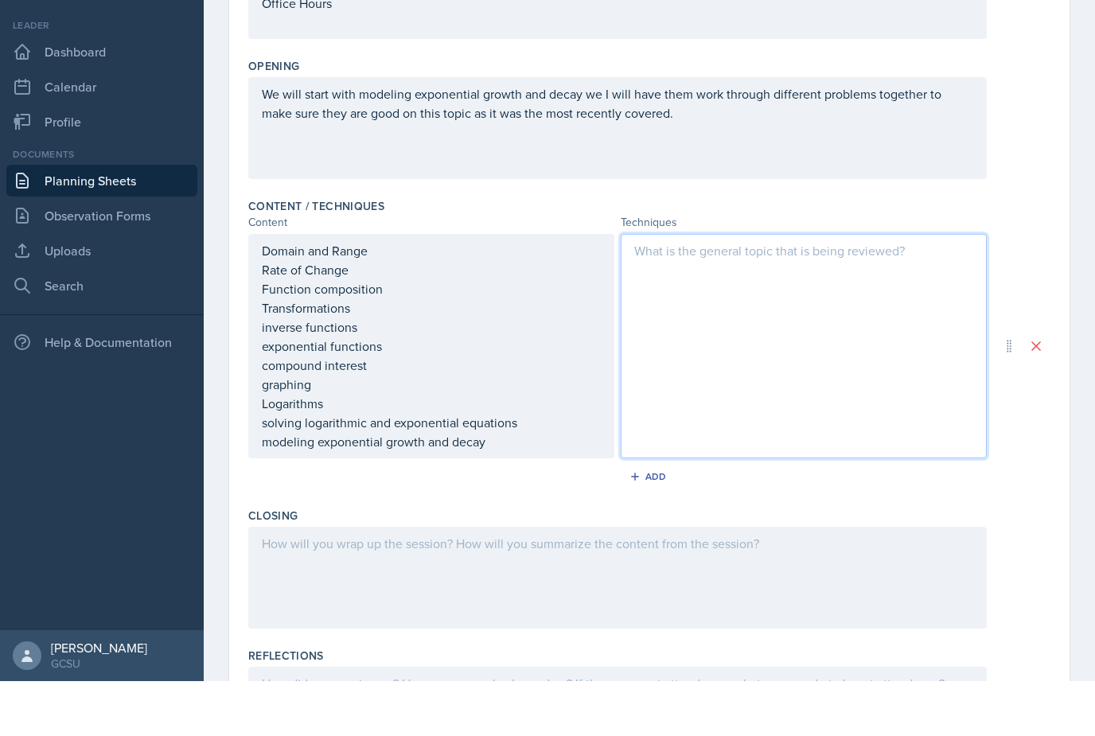
scroll to position [328, 0]
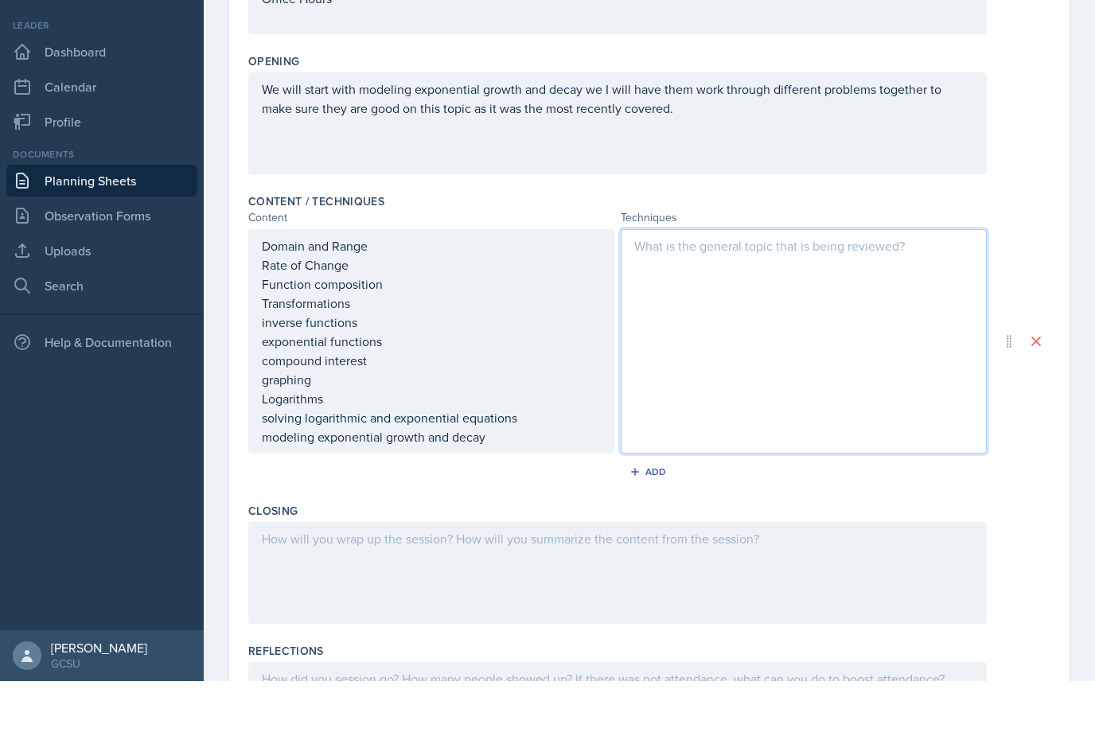
click at [283, 577] on div at bounding box center [617, 628] width 738 height 102
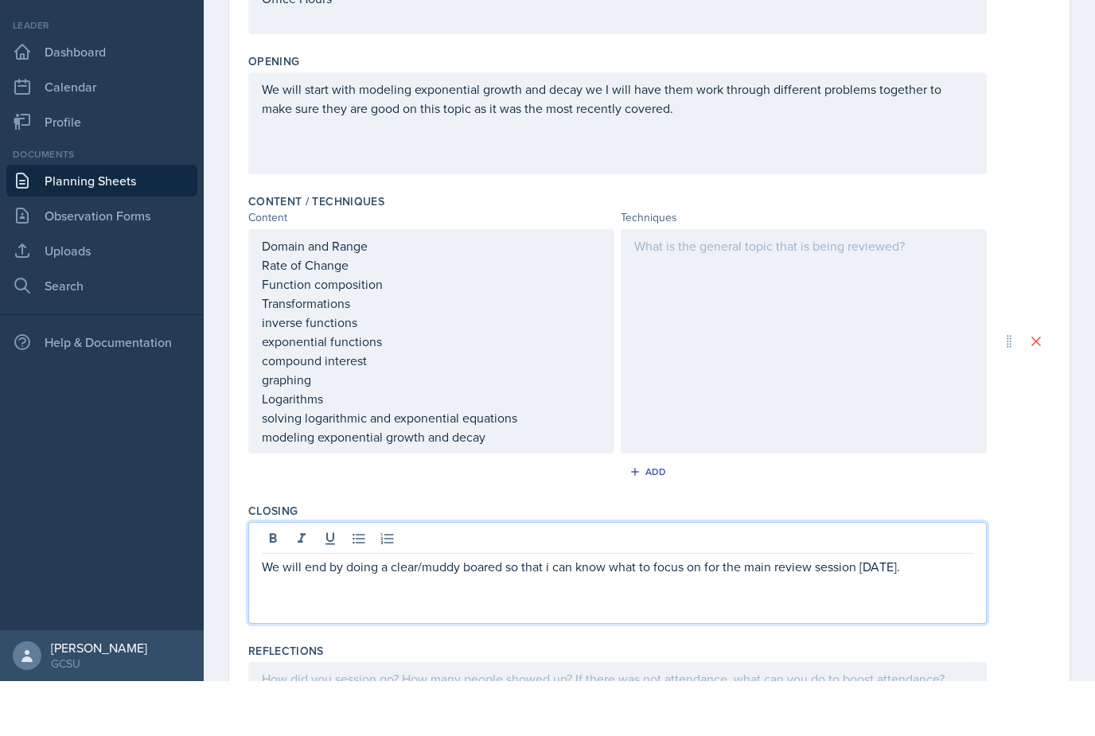
click at [469, 612] on p "We will end by doing a clear/muddy boared so that i can know what to focus on f…" at bounding box center [617, 621] width 711 height 19
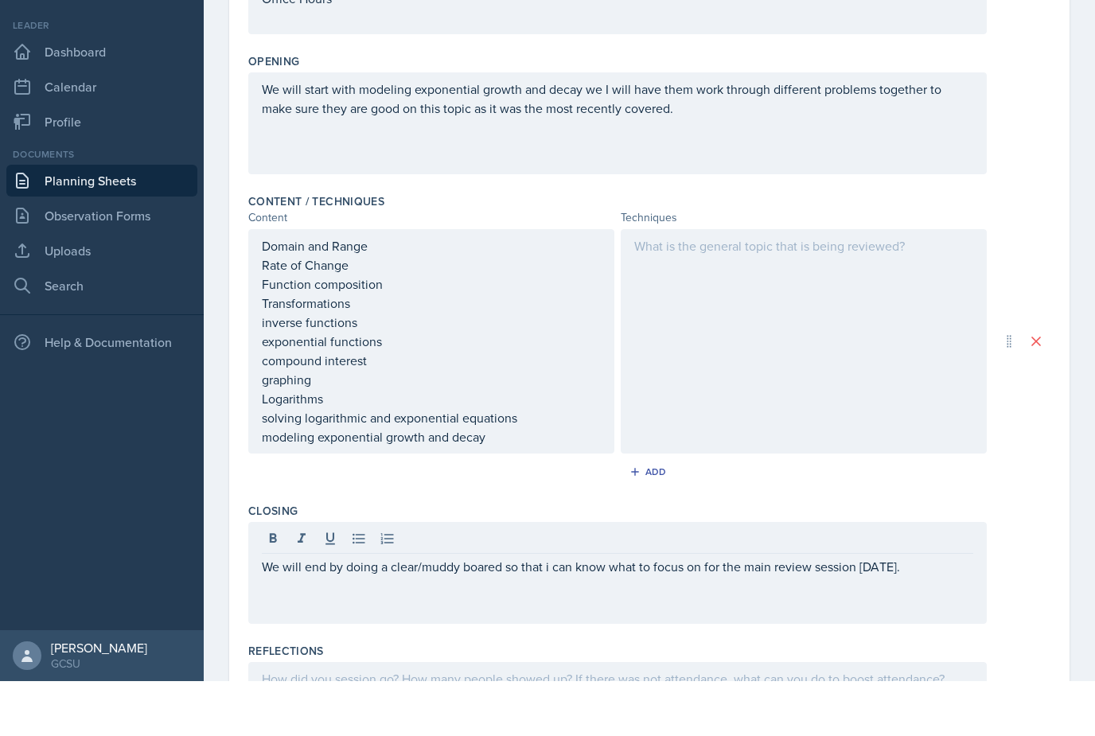
drag, startPoint x: 469, startPoint y: 516, endPoint x: 493, endPoint y: 512, distance: 24.1
click at [493, 612] on p "We will end by doing a clear/muddy boared so that i can know what to focus on f…" at bounding box center [617, 621] width 711 height 19
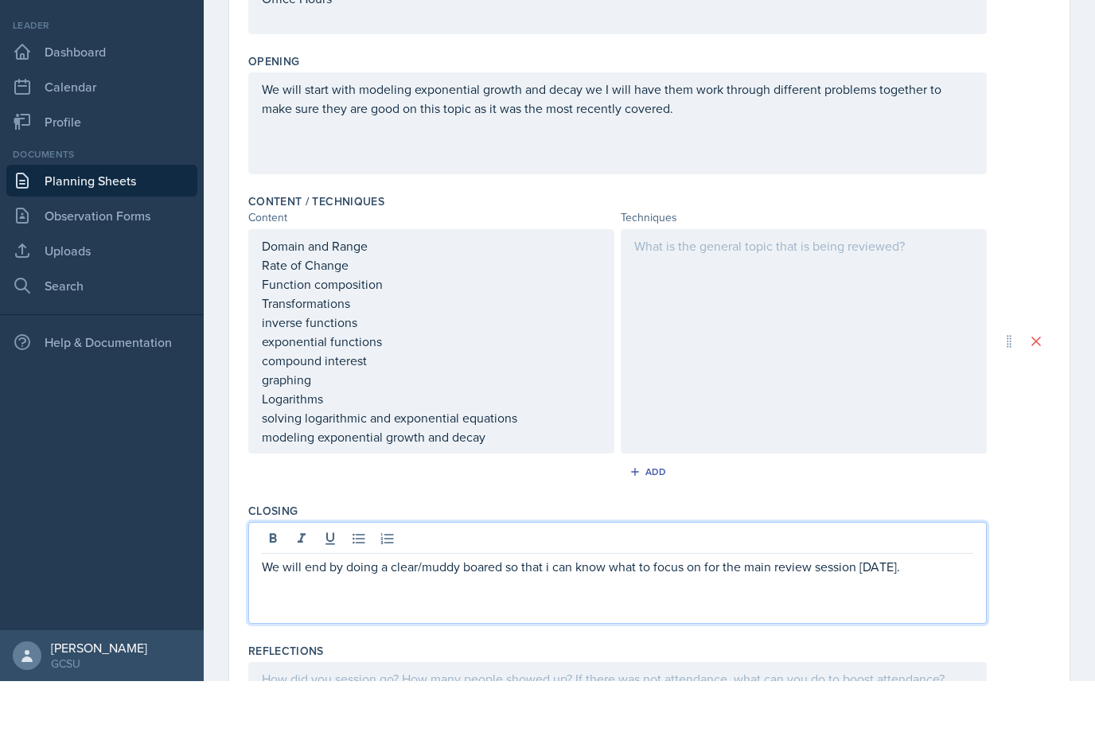
click at [493, 612] on p "We will end by doing a clear/muddy boared so that i can know what to focus on f…" at bounding box center [617, 621] width 711 height 19
click at [908, 612] on p "We will end by doing a clear/muddy board so that i can know what to focus on fo…" at bounding box center [617, 621] width 711 height 19
click at [765, 284] on div at bounding box center [804, 396] width 366 height 224
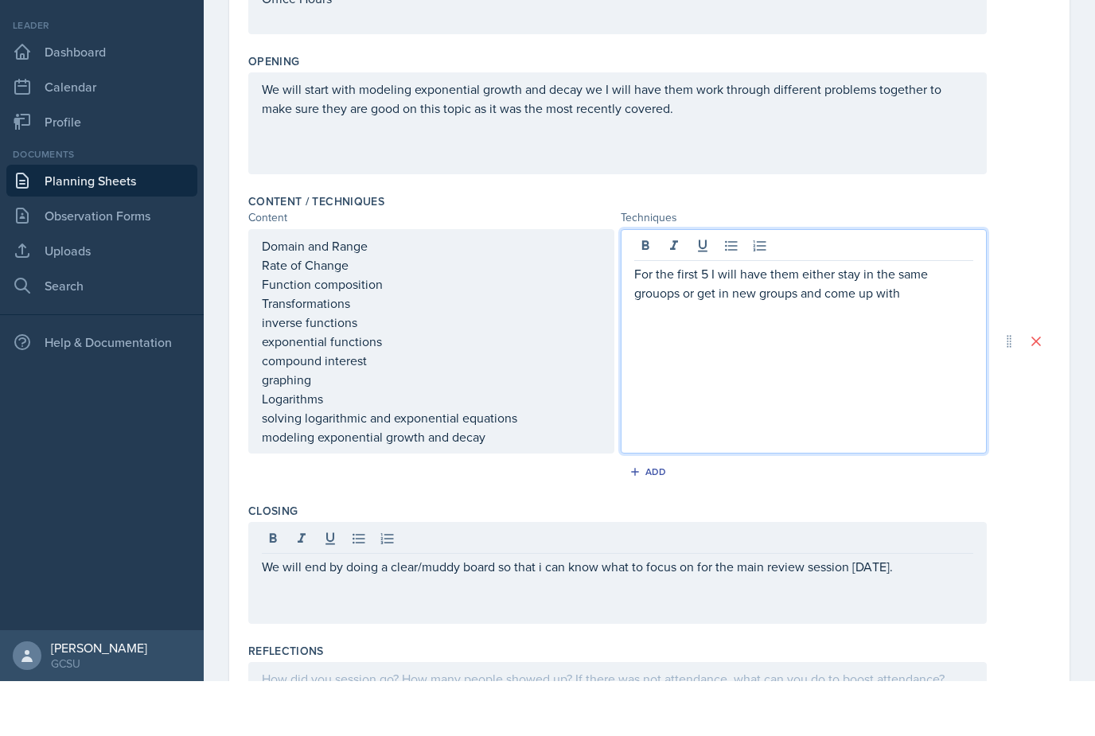
click at [656, 319] on p "For the first 5 I will have them either stay in the same grouops or get in new …" at bounding box center [803, 338] width 339 height 38
click at [900, 319] on p "For the first 5 I will have them either stay in the same groups or get in new g…" at bounding box center [803, 338] width 339 height 38
drag, startPoint x: 900, startPoint y: 242, endPoint x: 761, endPoint y: 246, distance: 139.3
click at [761, 319] on p "For the first 5 I will have them either stay in the same groups or get in new g…" at bounding box center [803, 338] width 339 height 38
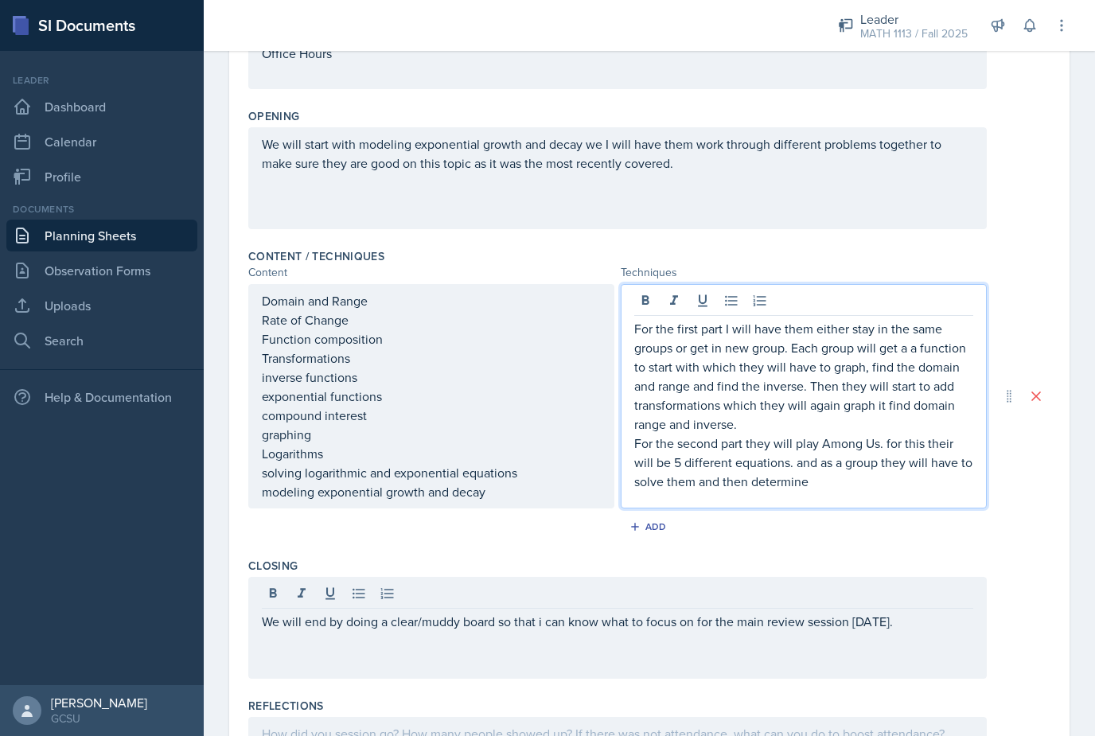
click at [933, 434] on p "For the second part they will play Among Us. for this their will be 5 different…" at bounding box center [803, 462] width 339 height 57
click at [940, 434] on p "For the second part they will play Among Us. for this their will be 5 different…" at bounding box center [803, 462] width 339 height 57
click at [823, 436] on p "For the second part they will play Among Us. for this their will be 5 different…" at bounding box center [803, 462] width 339 height 57
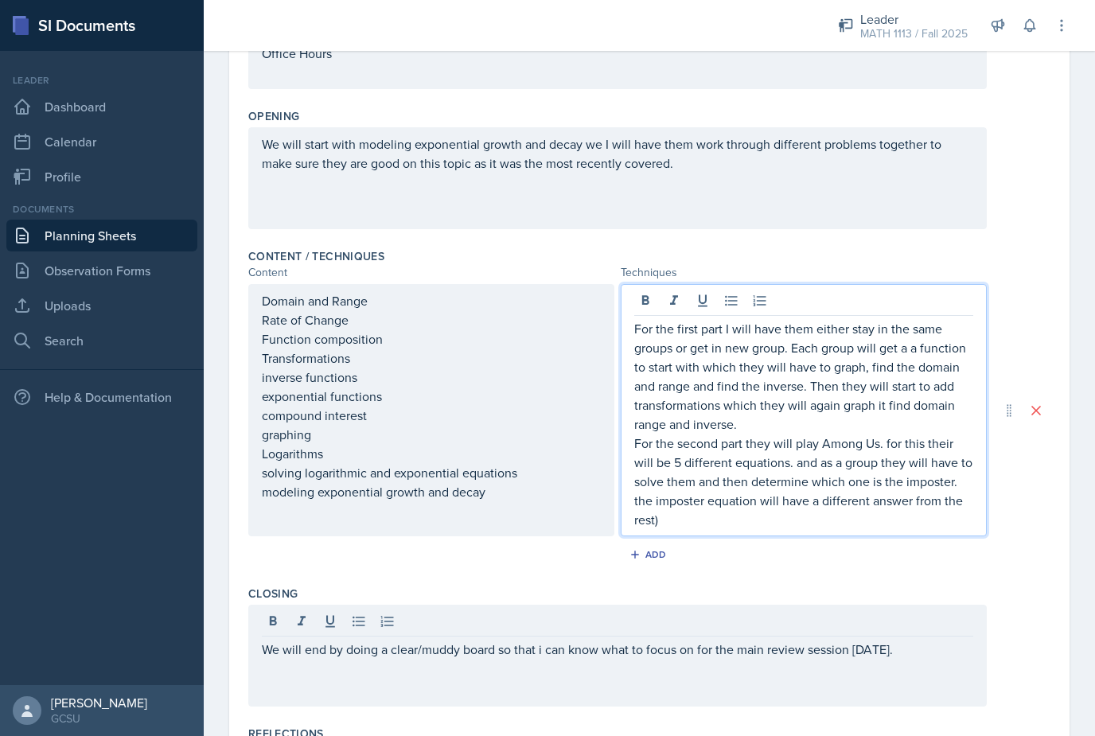
click at [637, 444] on p "For the second part they will play Among Us. for this their will be 5 different…" at bounding box center [803, 481] width 339 height 95
click at [636, 450] on p "For the second part they will play Among Us. for this their will be 5 different…" at bounding box center [803, 481] width 339 height 95
click at [632, 450] on div "For the first part I will have them either stay in the same groups or get in ne…" at bounding box center [804, 410] width 366 height 252
click at [695, 469] on p "For the second part they will play Among Us. for this their will be 5 different…" at bounding box center [803, 481] width 339 height 95
click at [938, 434] on p "For the second part they will play Among Us. for this their will be 5 different…" at bounding box center [803, 481] width 339 height 95
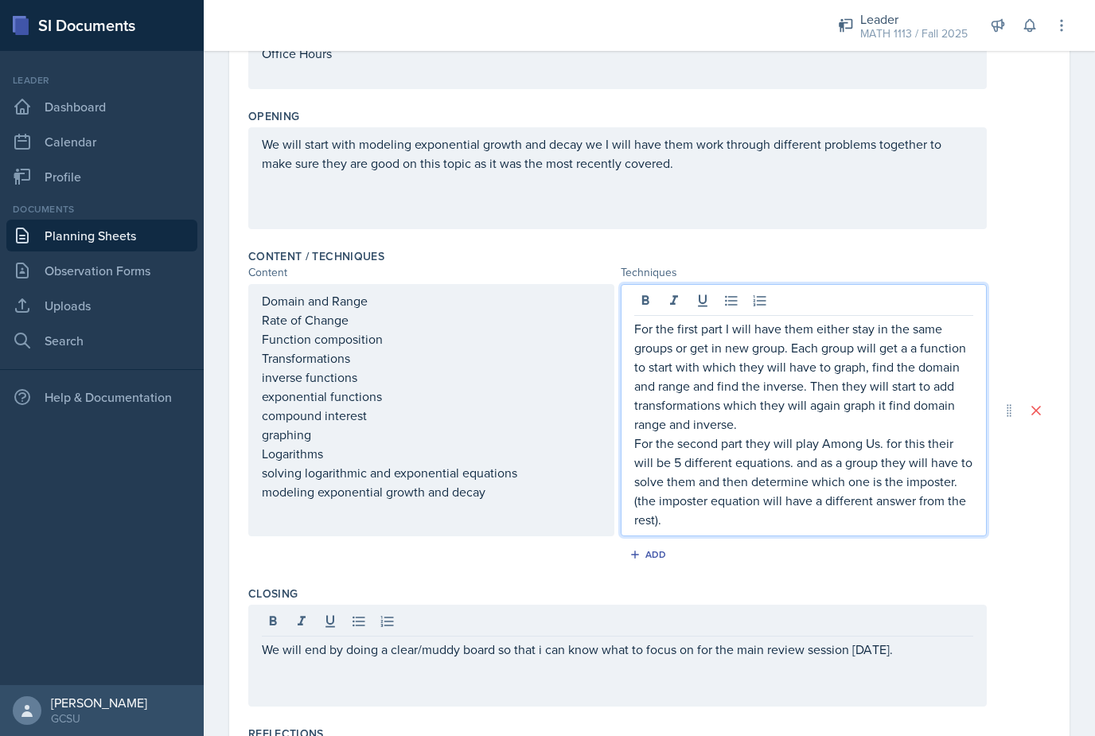
click at [938, 434] on p "For the second part they will play Among Us. for this their will be 5 different…" at bounding box center [803, 481] width 339 height 95
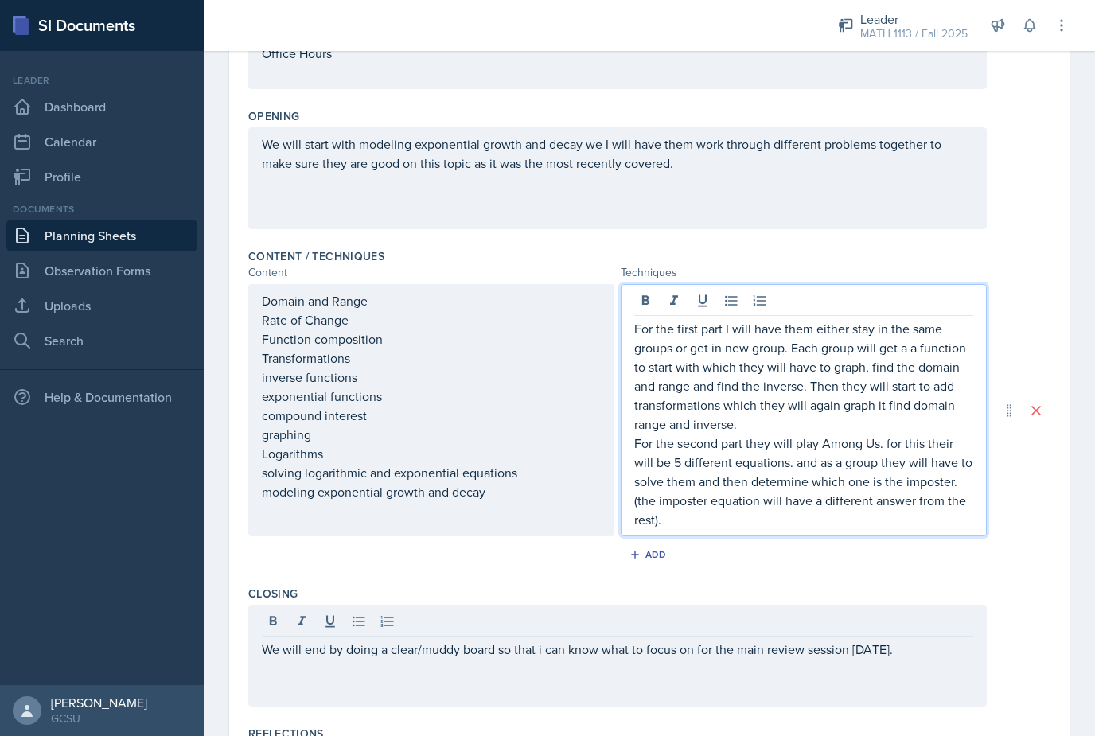
click at [938, 434] on p "For the second part they will play Among Us. for this their will be 5 different…" at bounding box center [803, 481] width 339 height 95
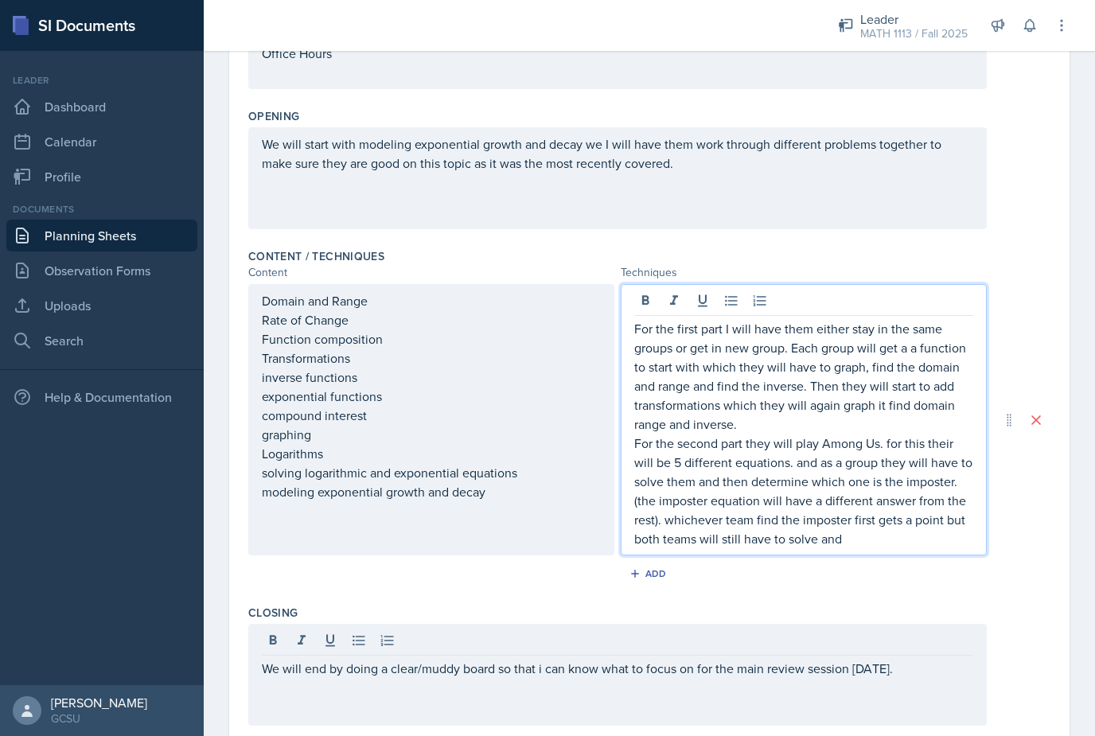
click at [662, 487] on p "For the second part they will play Among Us. for this their will be 5 different…" at bounding box center [803, 491] width 339 height 115
click at [851, 493] on p "For the second part they will play Among Us. for this their will be 5 different…" at bounding box center [803, 491] width 339 height 115
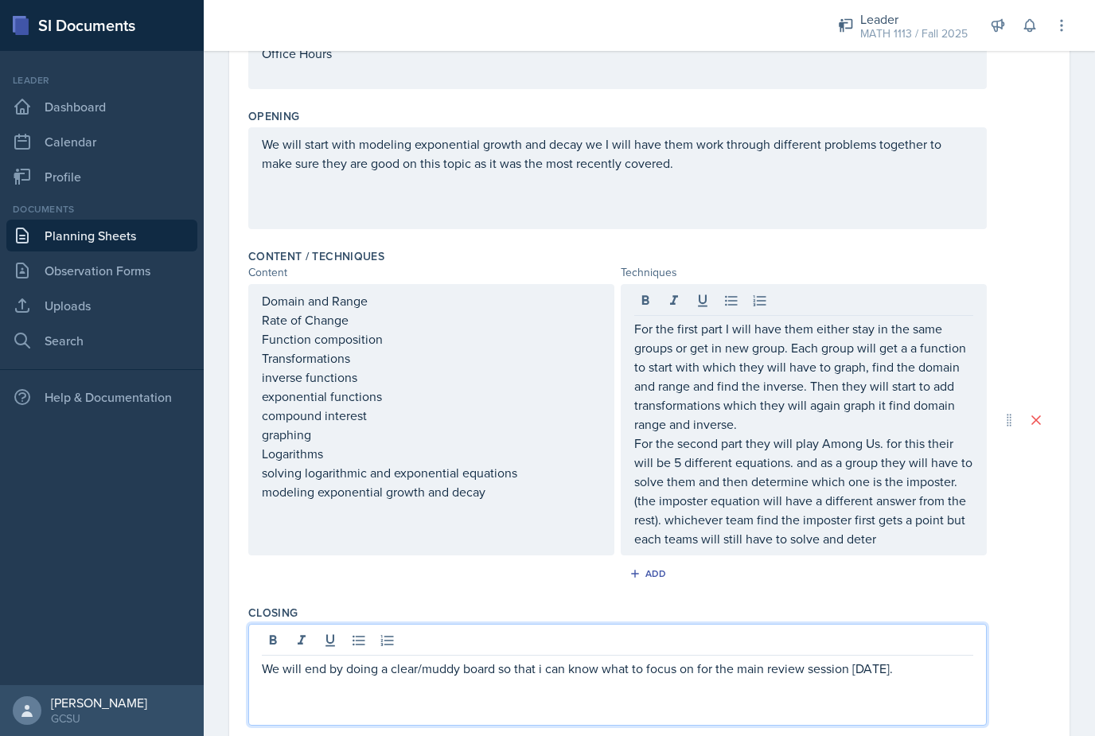
click at [913, 497] on p "For the second part they will play Among Us. for this their will be 5 different…" at bounding box center [803, 491] width 339 height 115
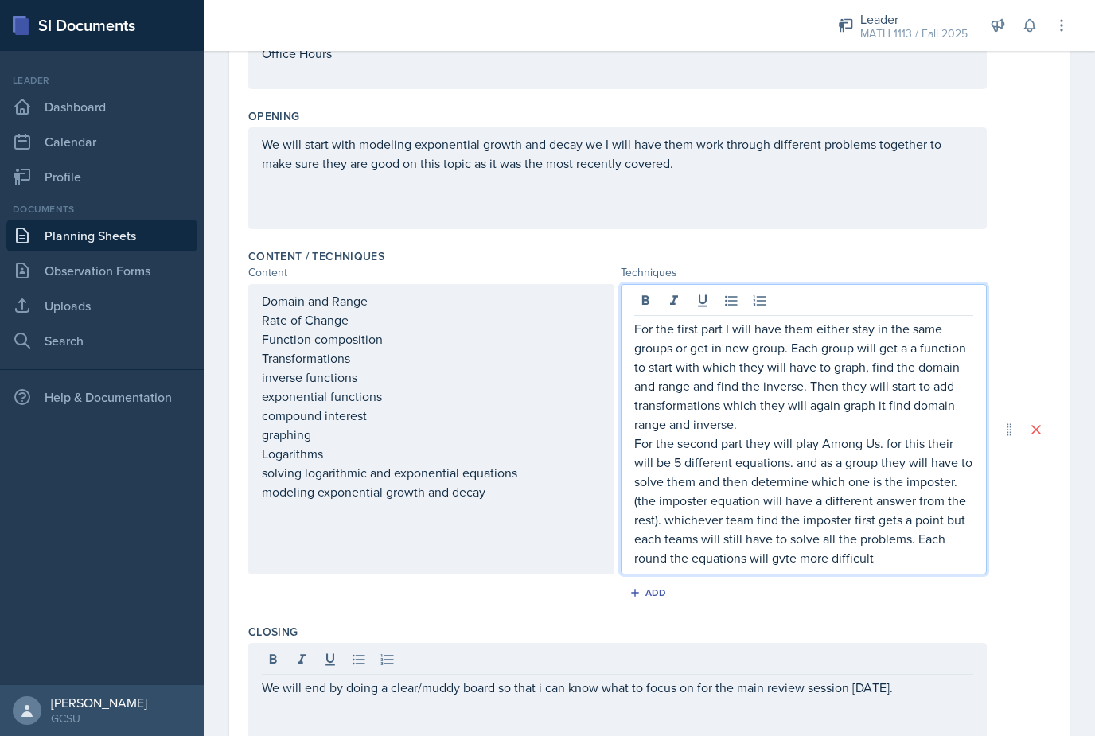
click at [783, 506] on p "For the second part they will play Among Us. for this their will be 5 different…" at bounding box center [803, 501] width 339 height 134
click at [880, 506] on p "For the second part they will play Among Us. for this their will be 5 different…" at bounding box center [803, 501] width 339 height 134
click at [933, 434] on p "For the second part they will play Among Us. for this their will be 5 different…" at bounding box center [803, 501] width 339 height 134
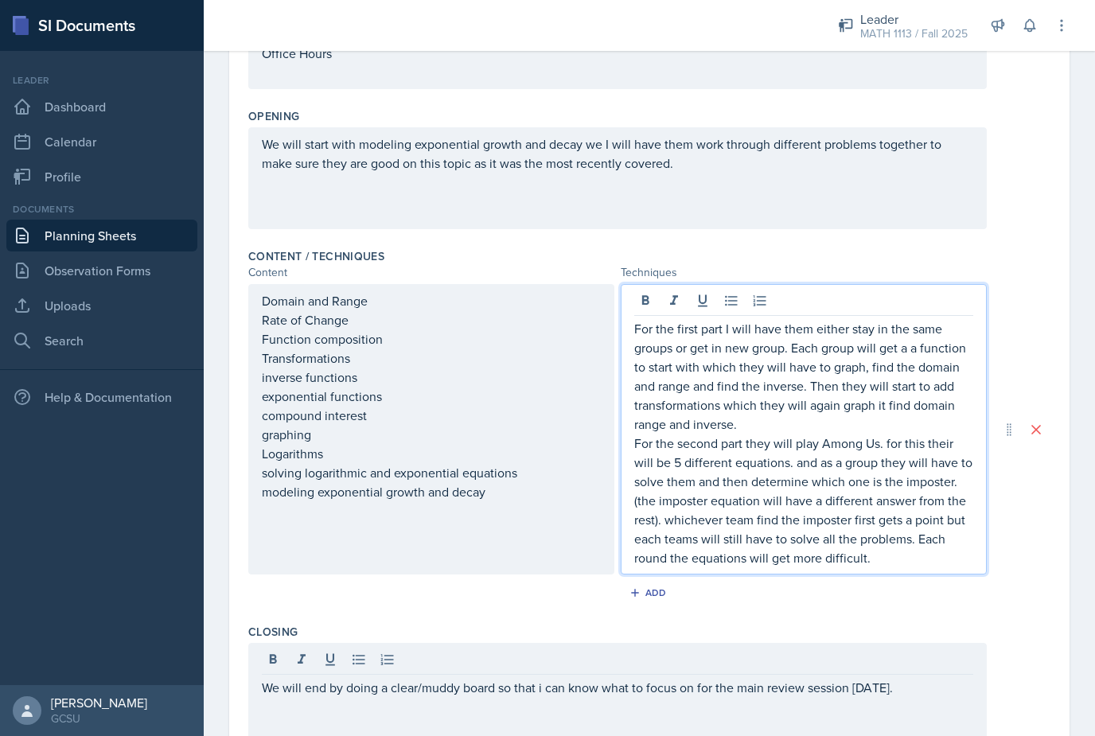
click at [945, 434] on p "For the second part they will play Among Us. for this their will be 5 different…" at bounding box center [803, 501] width 339 height 134
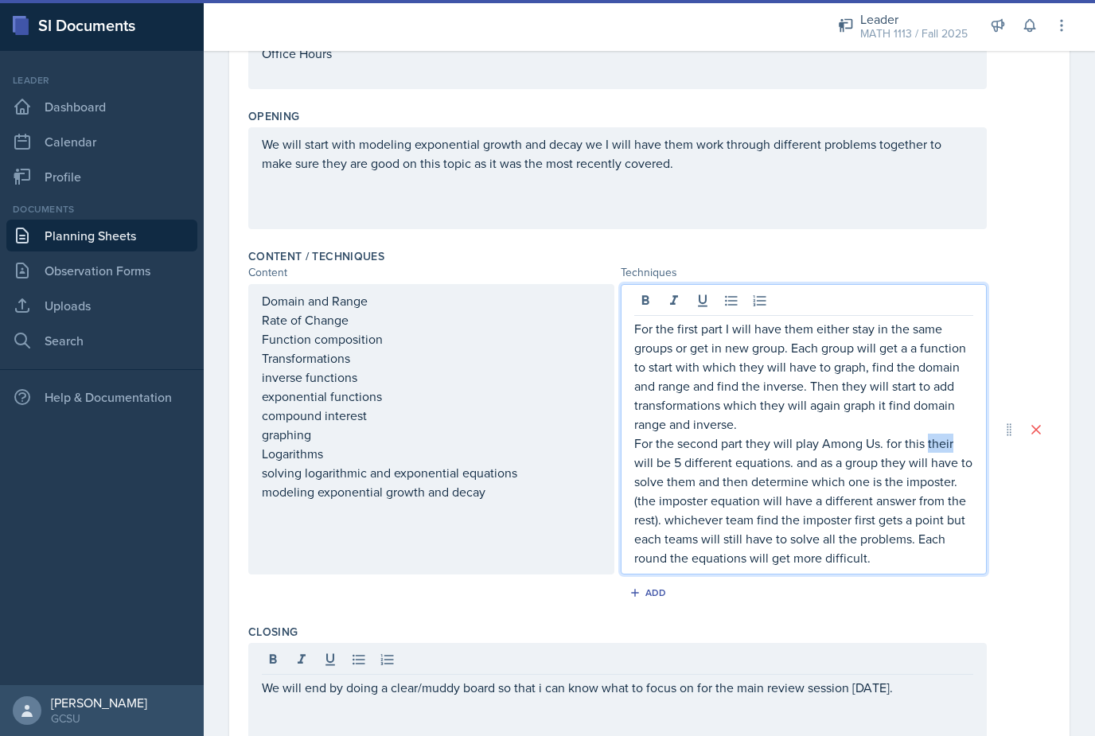
click at [945, 434] on p "For the second part they will play Among Us. for this their will be 5 different…" at bounding box center [803, 501] width 339 height 134
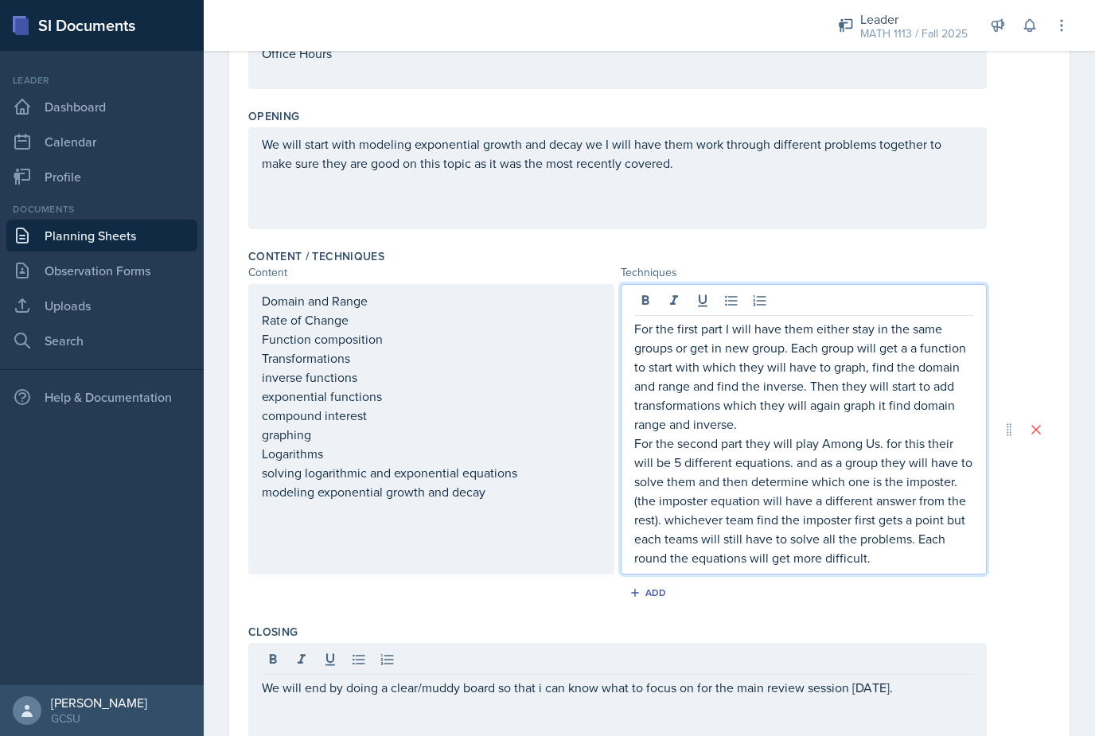
click at [945, 434] on p "For the second part they will play Among Us. for this their will be 5 different…" at bounding box center [803, 501] width 339 height 134
click at [917, 434] on p "For the second part they will play Among Us. for this their will be 5 different…" at bounding box center [803, 501] width 339 height 134
click at [935, 434] on p "For the second part they will play Among Us. for this their will be 5 different…" at bounding box center [803, 501] width 339 height 134
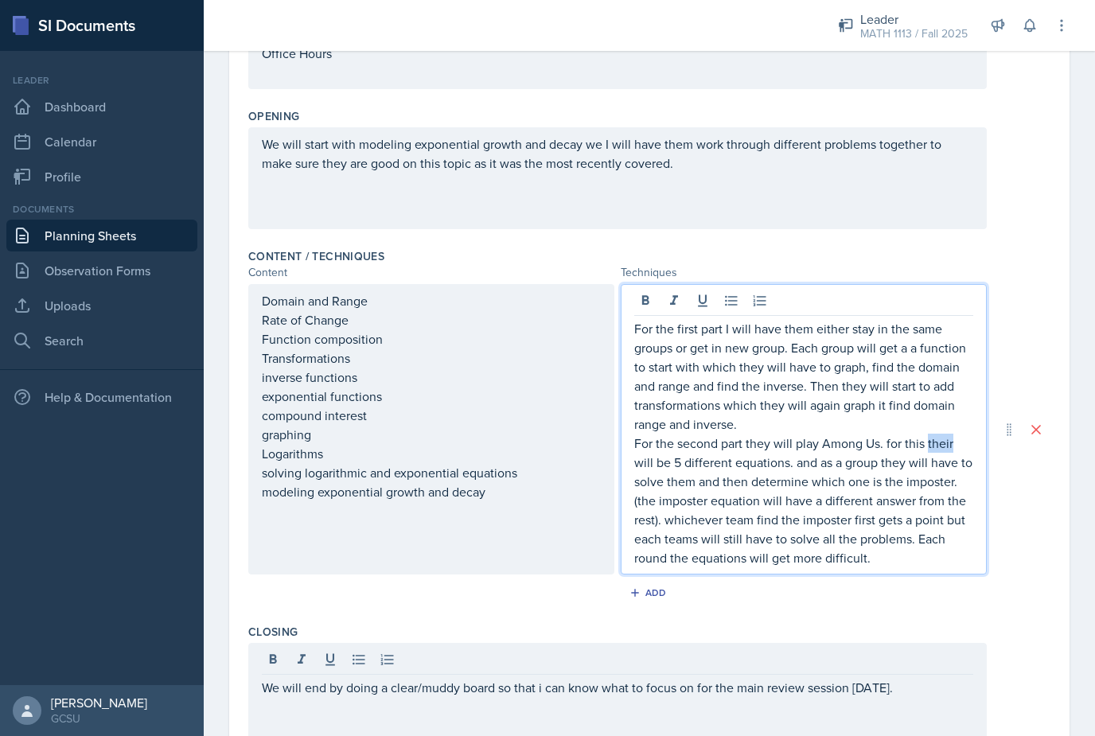
click at [935, 434] on p "For the second part they will play Among Us. for this their will be 5 different…" at bounding box center [803, 501] width 339 height 134
click at [882, 507] on p "For the second part they will play Among Us. for this their will be 5 different…" at bounding box center [803, 501] width 339 height 134
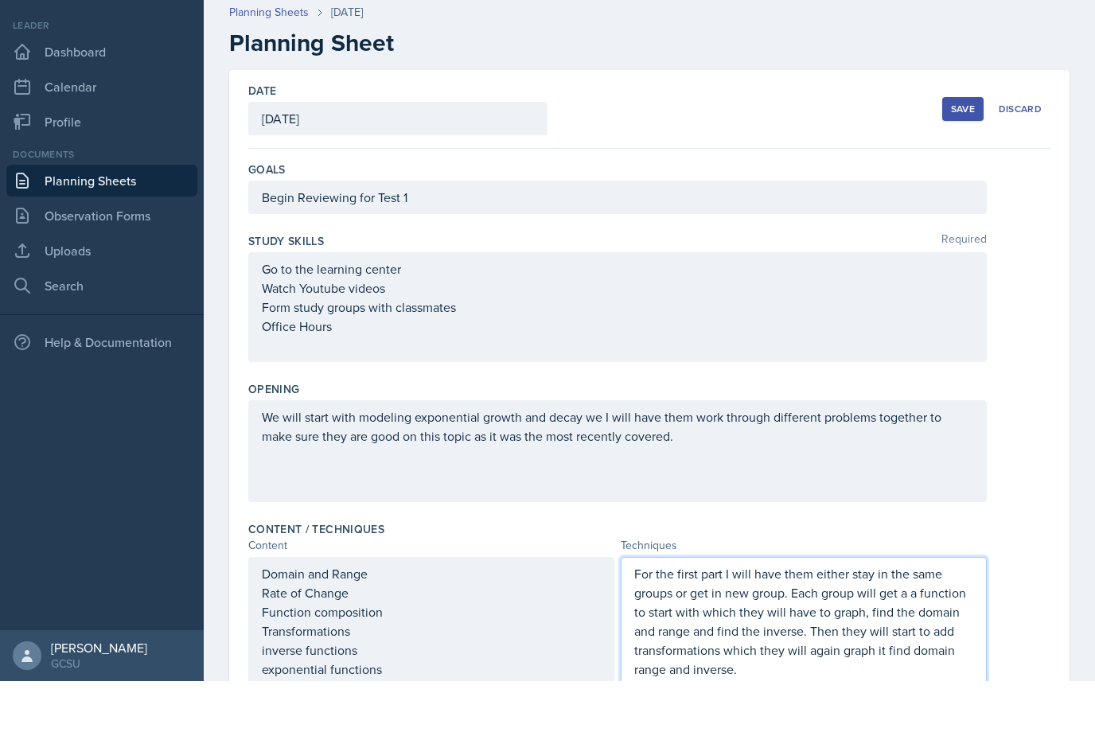
scroll to position [0, 0]
click at [949, 152] on button "Save" at bounding box center [962, 164] width 41 height 24
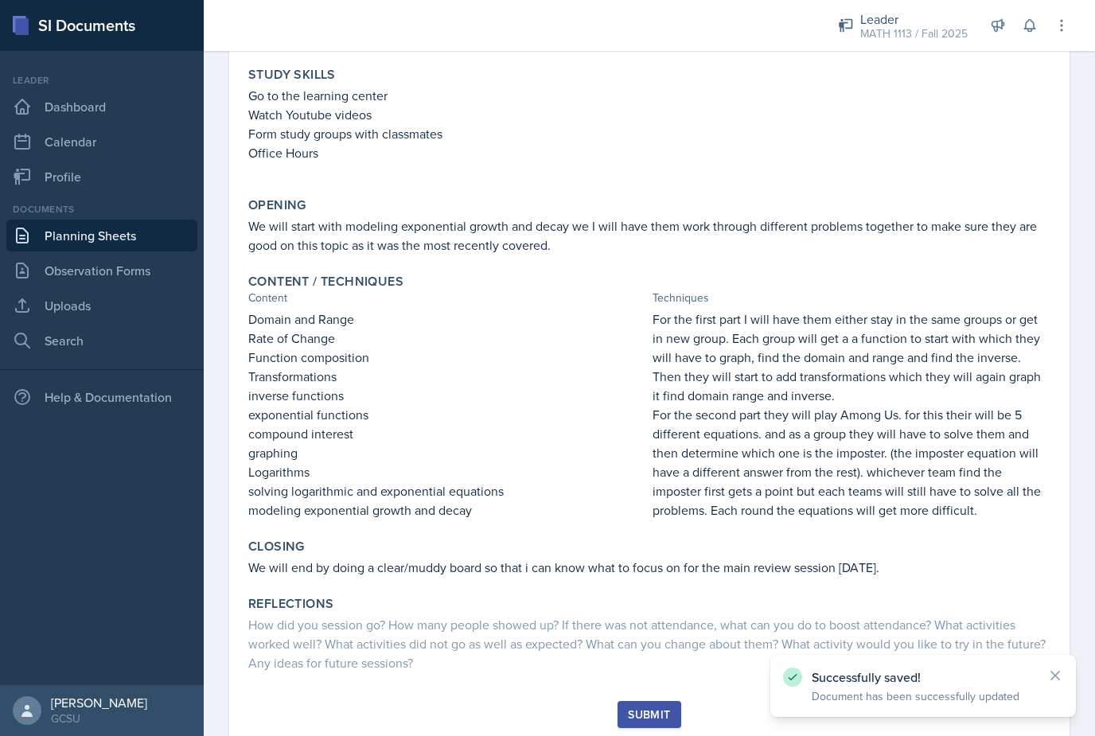
scroll to position [197, 0]
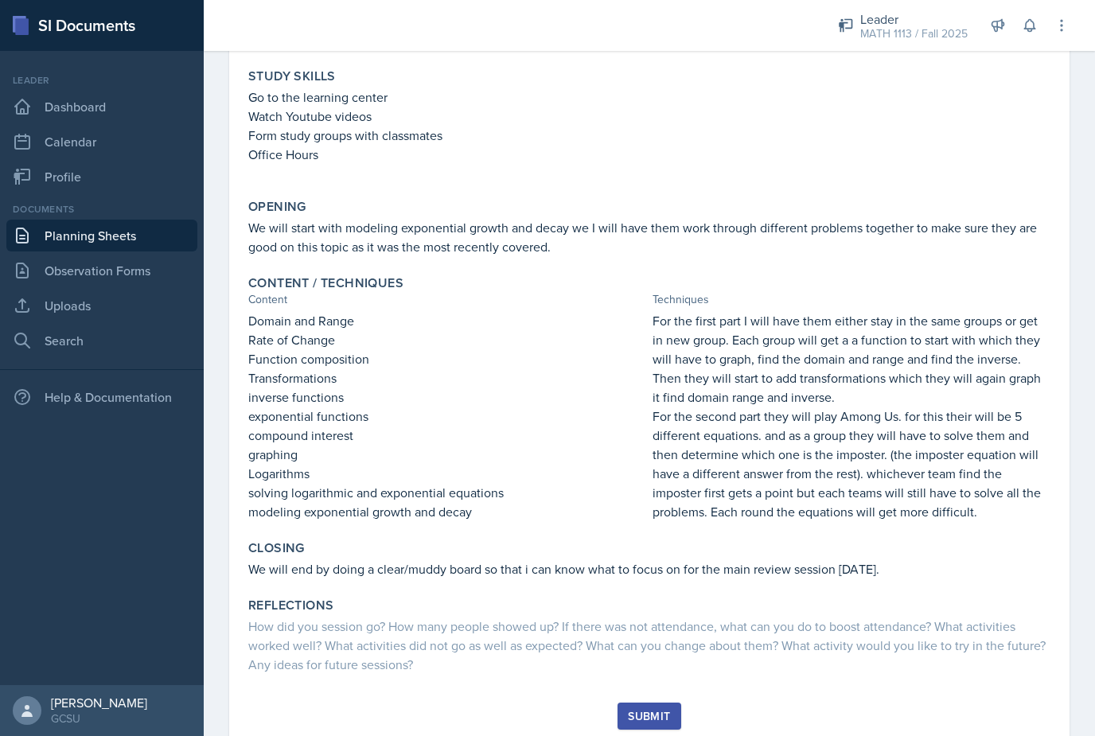
click at [642, 710] on div "Submit" at bounding box center [649, 716] width 42 height 13
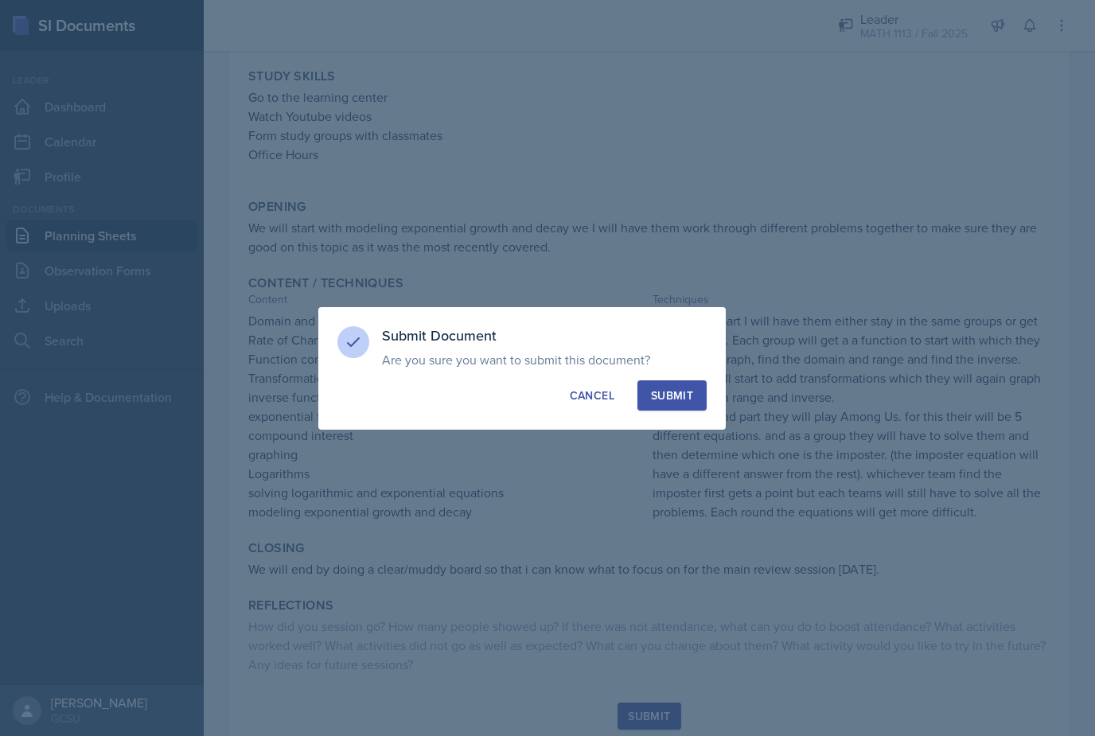
click at [672, 397] on div "Submit" at bounding box center [672, 395] width 42 height 16
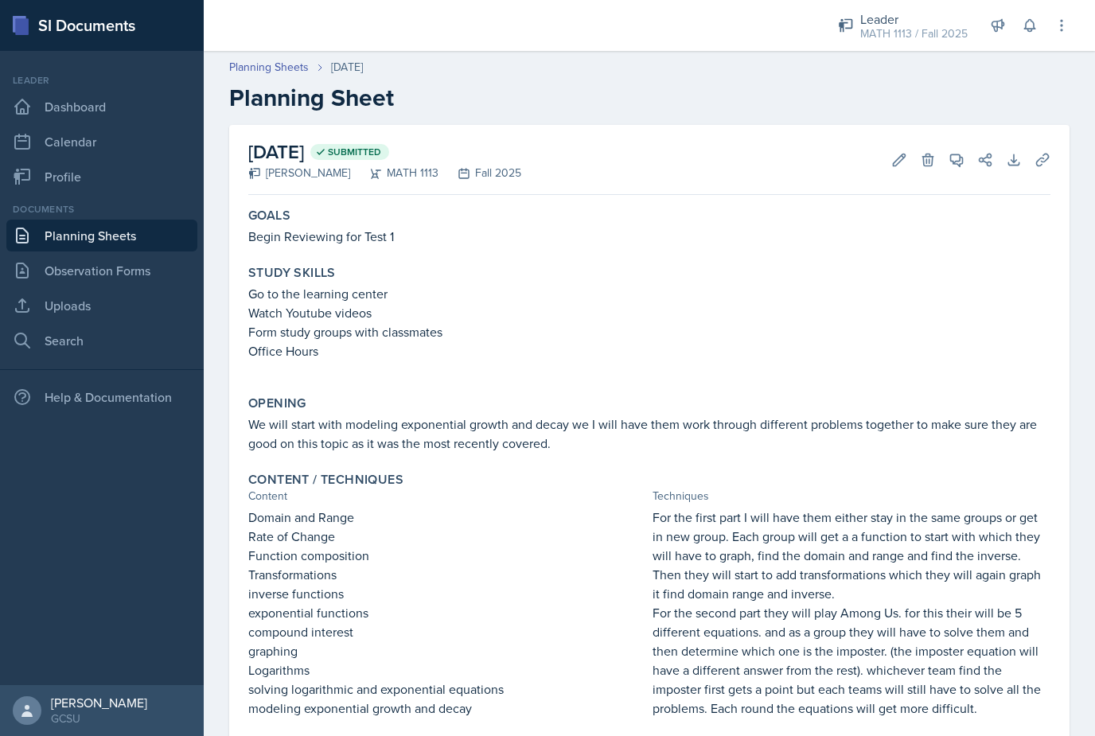
scroll to position [0, 0]
click at [131, 220] on link "Planning Sheets" at bounding box center [101, 236] width 191 height 32
